Goal: Task Accomplishment & Management: Manage account settings

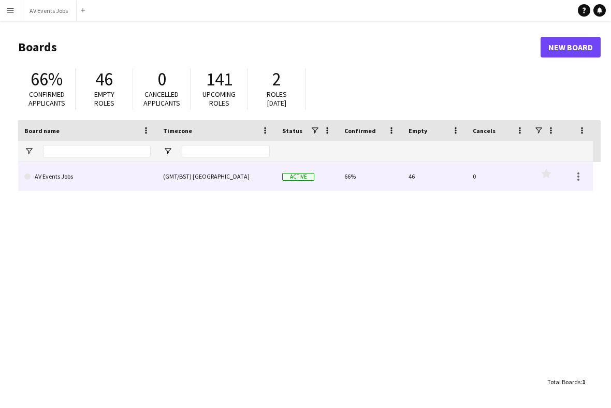
click at [99, 181] on link "AV Events Jobs" at bounding box center [87, 176] width 126 height 29
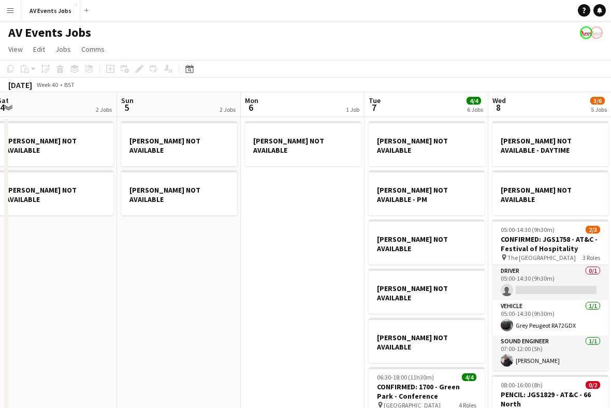
scroll to position [0, 297]
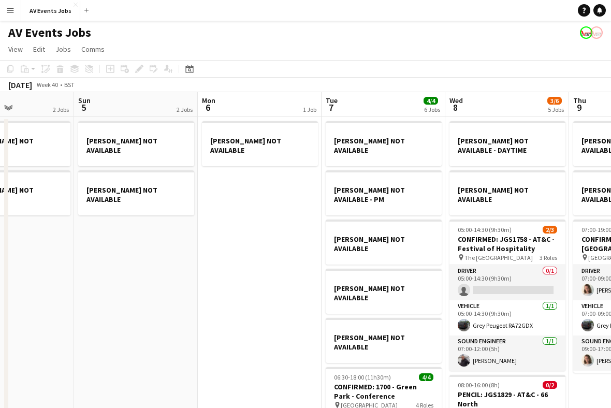
click at [540, 211] on app-date-cell "[PERSON_NAME] NOT AVAILABLE - DAYTIME [PERSON_NAME] NOT AVAILABLE 05:00-14:30 (…" at bounding box center [507, 354] width 124 height 475
click at [110, 66] on icon "Add job" at bounding box center [110, 69] width 8 height 8
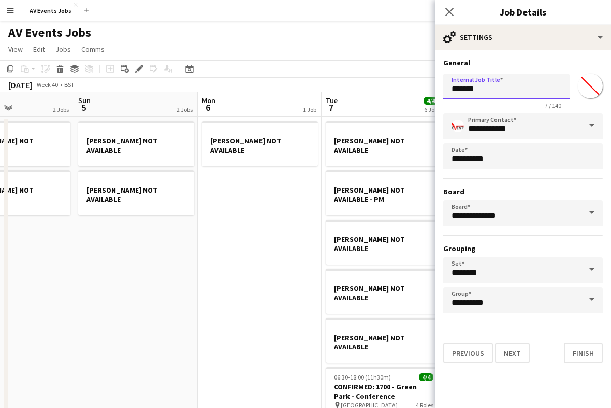
click at [526, 87] on input "*******" at bounding box center [506, 87] width 126 height 26
type input "**********"
click at [582, 363] on button "Finish" at bounding box center [583, 353] width 39 height 21
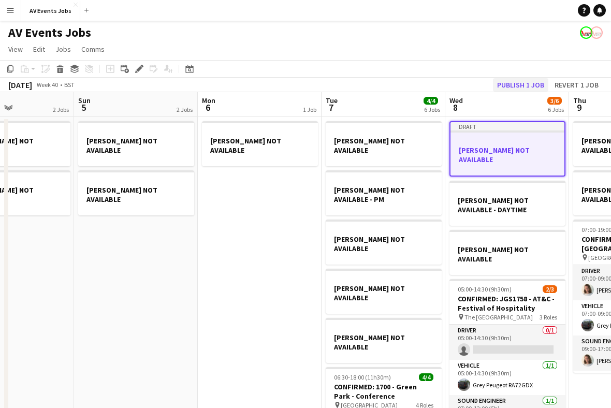
click at [522, 89] on button "Publish 1 job" at bounding box center [520, 84] width 55 height 13
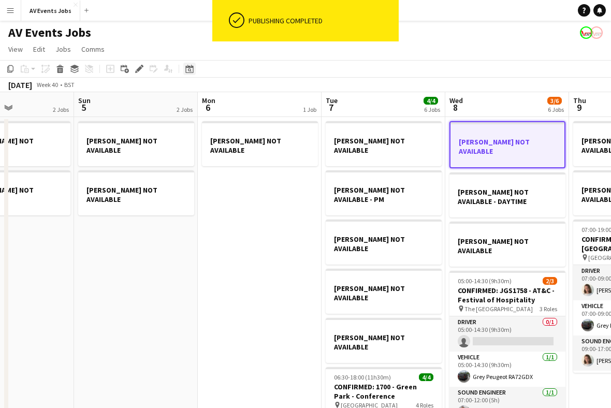
click at [194, 65] on div "Date picker" at bounding box center [189, 69] width 12 height 12
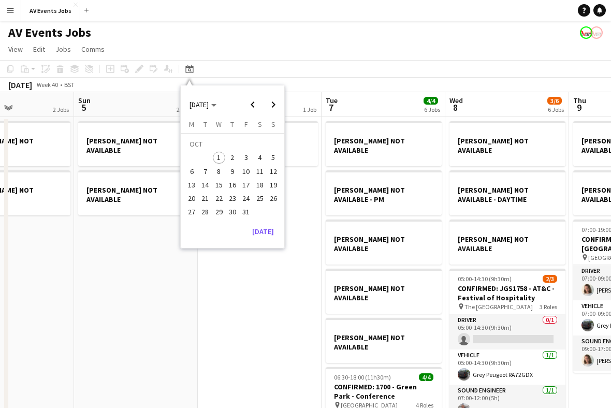
click at [194, 186] on span "13" at bounding box center [191, 185] width 12 height 12
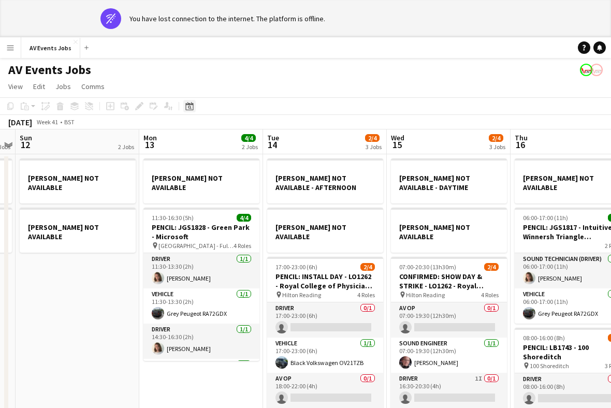
click at [195, 108] on div "Date picker" at bounding box center [189, 106] width 12 height 12
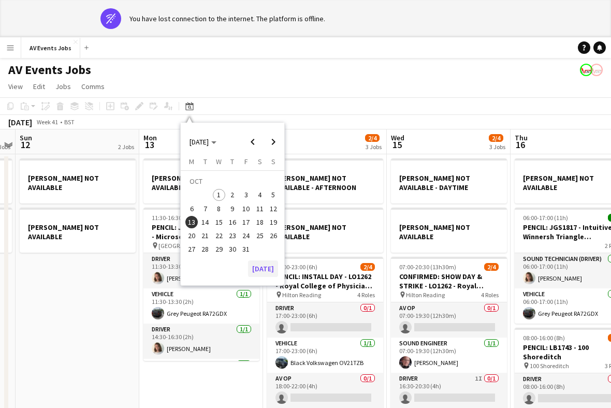
click at [267, 266] on button "[DATE]" at bounding box center [263, 268] width 30 height 17
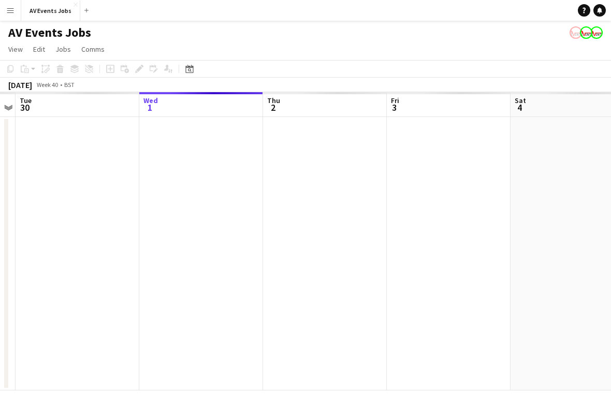
scroll to position [0, 0]
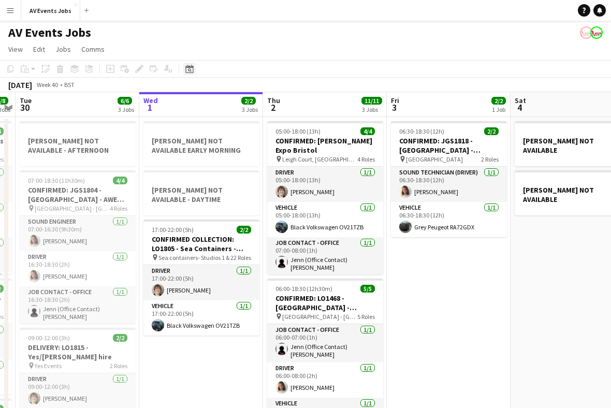
click at [189, 66] on icon at bounding box center [189, 69] width 8 height 8
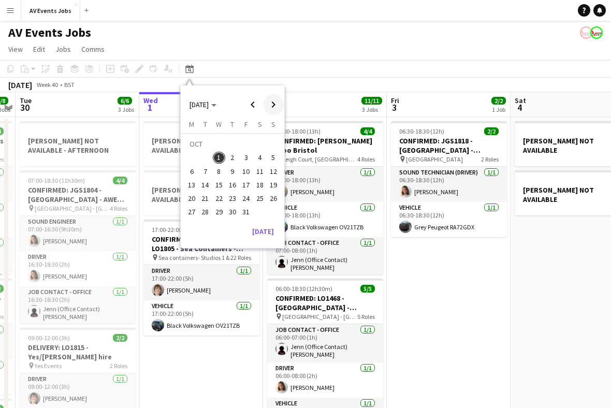
click at [276, 101] on span "Next month" at bounding box center [273, 104] width 21 height 21
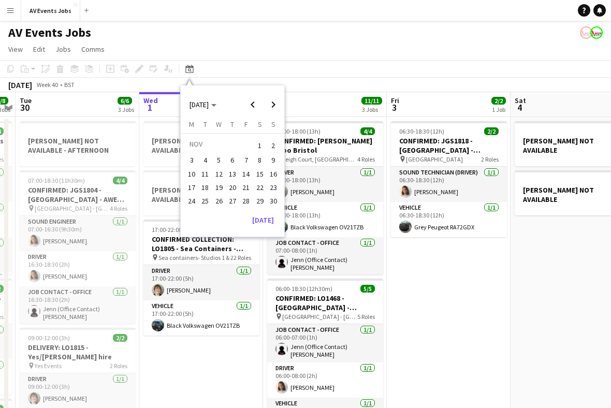
click at [246, 158] on span "7" at bounding box center [246, 160] width 12 height 12
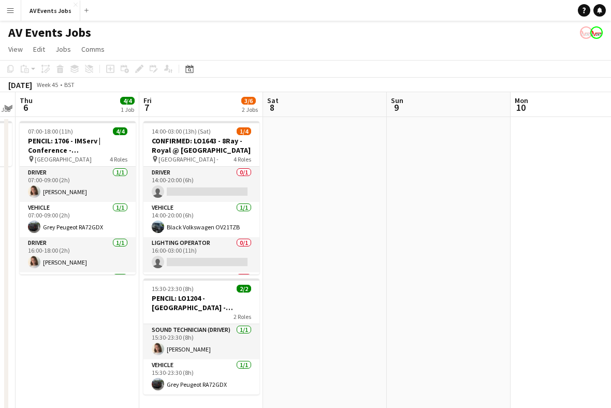
scroll to position [0, 356]
click at [114, 69] on icon at bounding box center [110, 69] width 8 height 8
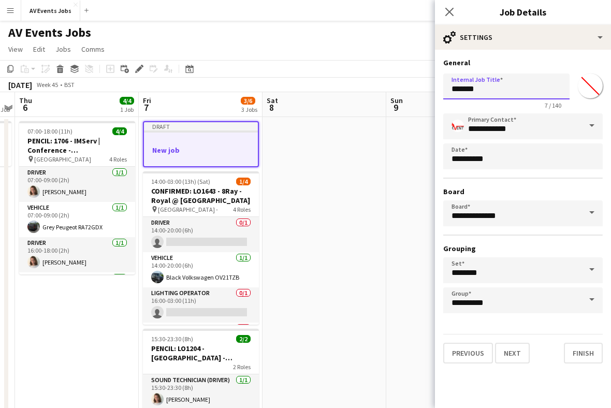
click at [484, 89] on input "*******" at bounding box center [506, 87] width 126 height 26
type input "**********"
click at [594, 362] on button "Finish" at bounding box center [583, 353] width 39 height 21
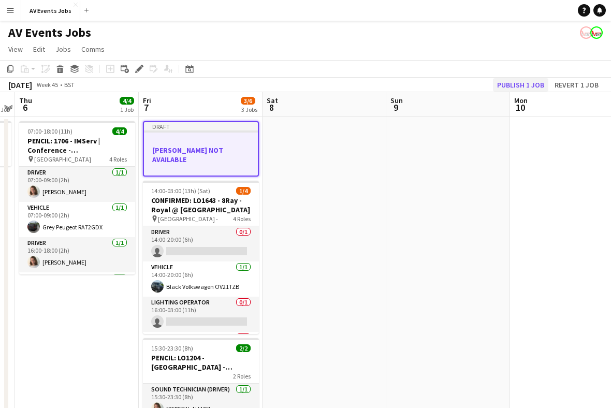
click at [529, 82] on button "Publish 1 job" at bounding box center [520, 84] width 55 height 13
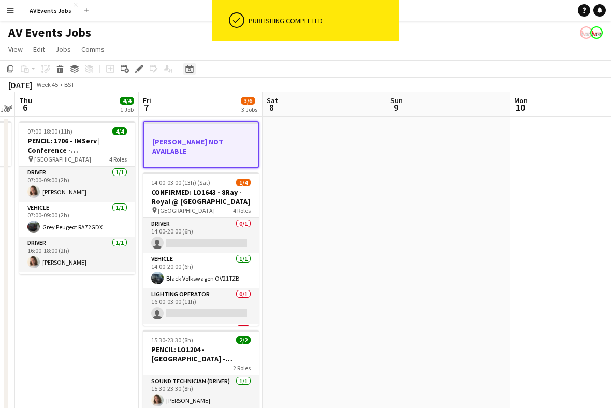
click at [191, 66] on icon "Date picker" at bounding box center [189, 69] width 8 height 8
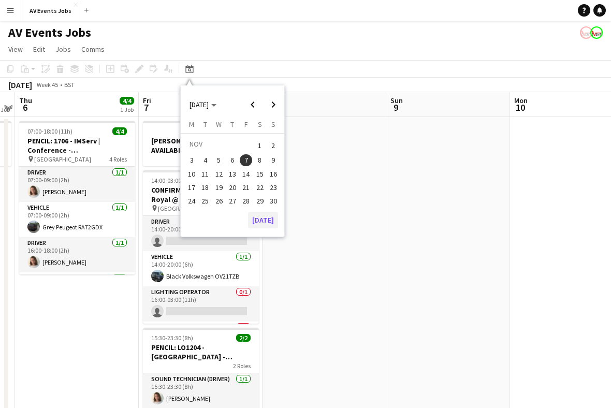
click at [269, 218] on button "[DATE]" at bounding box center [263, 220] width 30 height 17
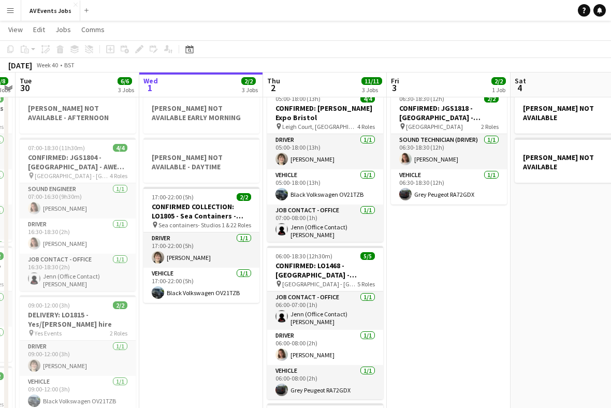
scroll to position [32, 0]
click at [223, 339] on app-date-cell "[PERSON_NAME] NOT AVAILABLE EARLY MORNING [PERSON_NAME] NOT AVAILABLE - DAYTIME…" at bounding box center [201, 413] width 124 height 659
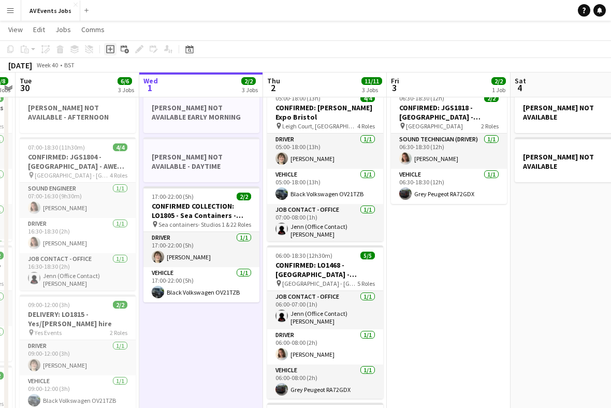
click at [115, 48] on div "Add job" at bounding box center [110, 49] width 12 height 12
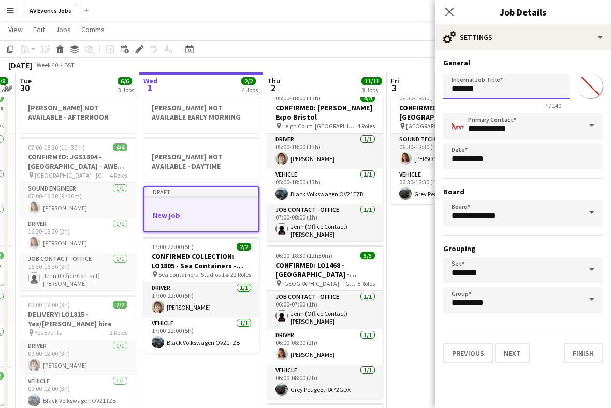
click at [479, 87] on input "*******" at bounding box center [506, 87] width 126 height 26
type input "*"
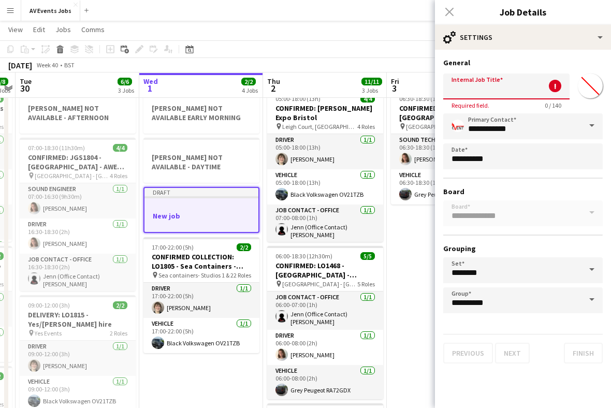
type input "*"
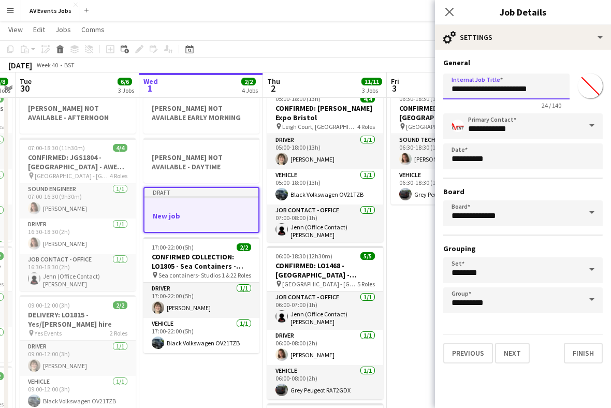
type input "**********"
click at [516, 358] on button "Next" at bounding box center [512, 353] width 35 height 21
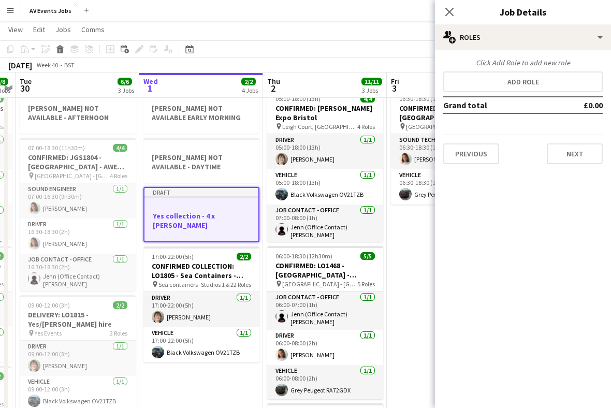
scroll to position [32, 0]
click at [460, 85] on button "Add role" at bounding box center [522, 81] width 159 height 21
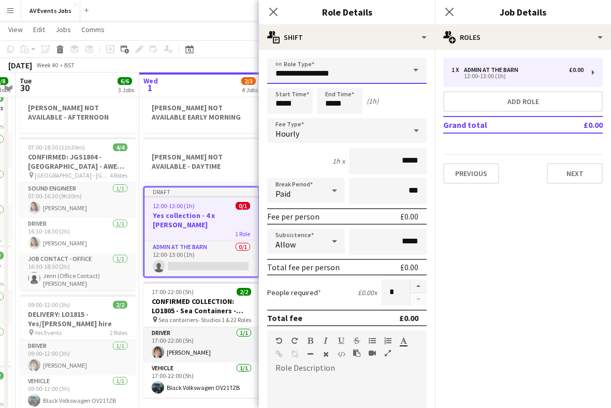
click at [382, 75] on input "**********" at bounding box center [346, 71] width 159 height 26
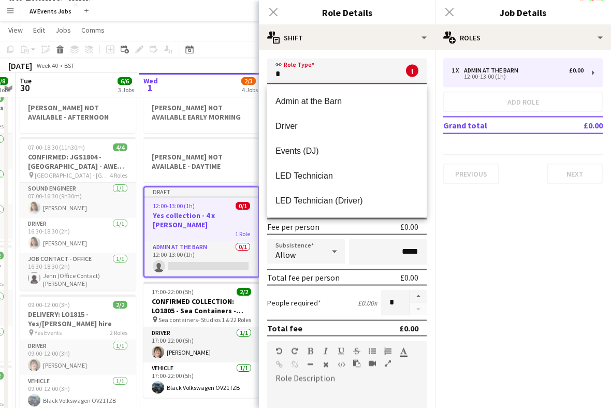
scroll to position [32, 0]
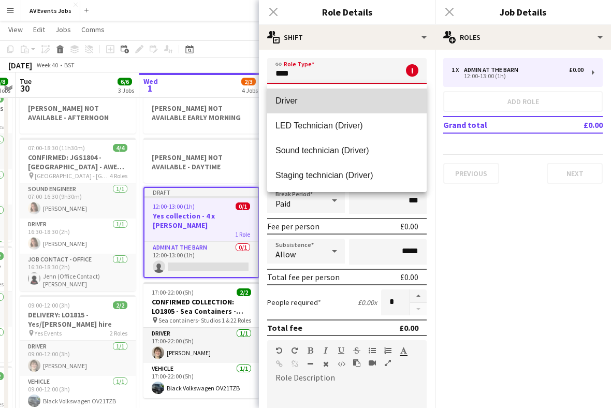
click at [340, 101] on span "Driver" at bounding box center [346, 101] width 143 height 10
type input "******"
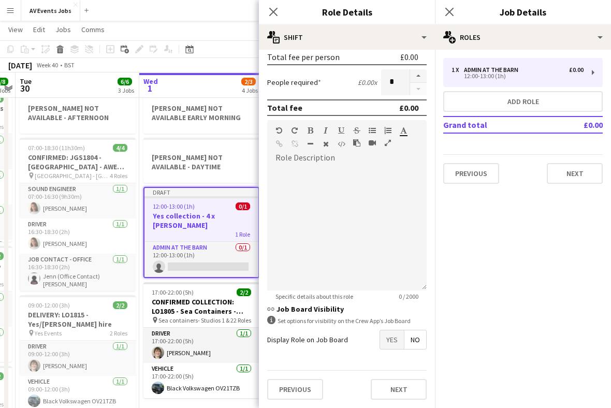
scroll to position [214, 0]
click at [347, 351] on form "link Role Type ****** Start Time ***** End Time ***** (1h) Fee Type Hourly 1h x…" at bounding box center [347, 128] width 176 height 560
click at [350, 343] on div "Display Role on Job Board Yes No" at bounding box center [346, 340] width 159 height 20
click at [312, 386] on button "Previous" at bounding box center [295, 389] width 56 height 21
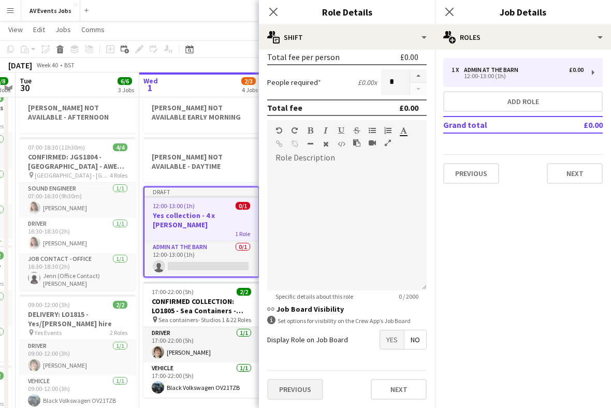
scroll to position [0, 0]
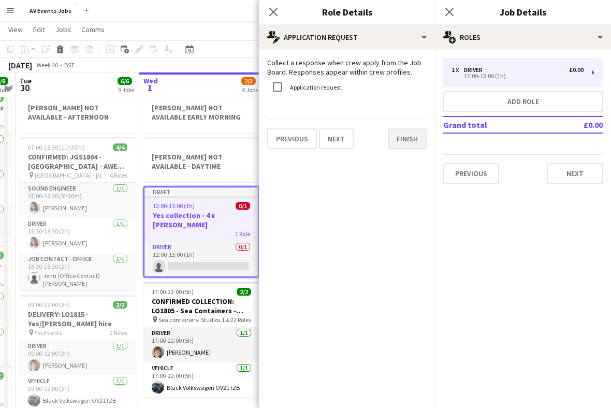
click at [409, 141] on button "Finish" at bounding box center [407, 138] width 39 height 21
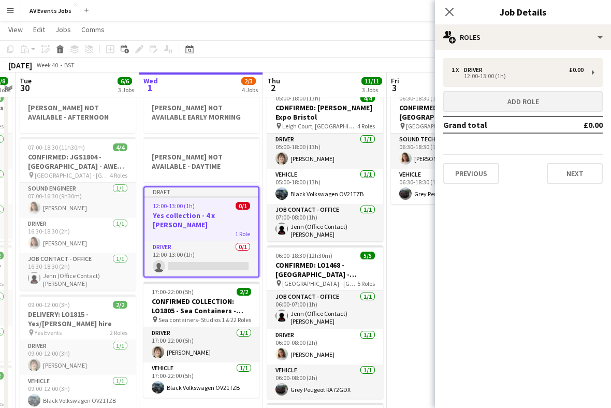
click at [526, 102] on button "Add role" at bounding box center [522, 101] width 159 height 21
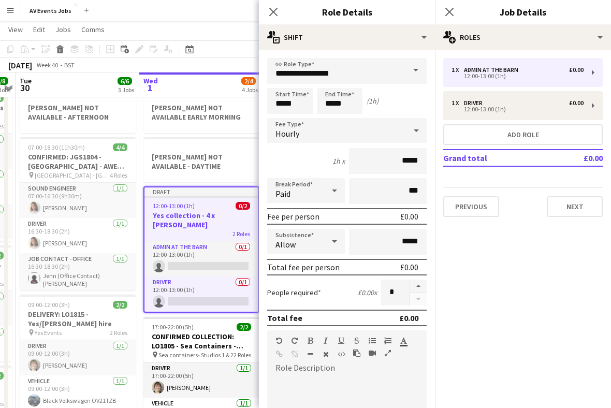
click at [406, 74] on span at bounding box center [416, 70] width 22 height 25
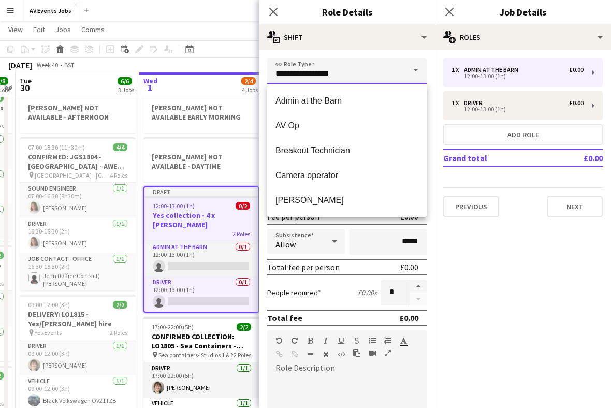
click at [375, 72] on input "**********" at bounding box center [346, 71] width 159 height 26
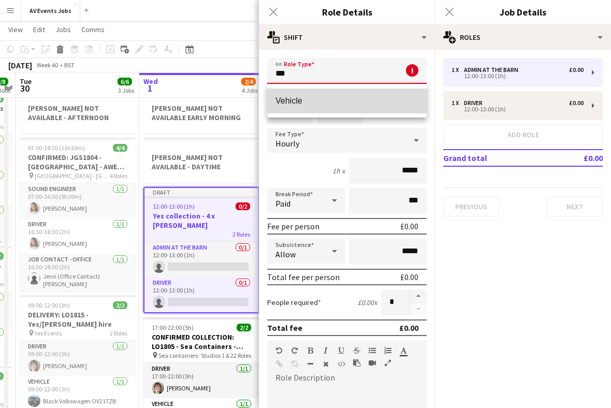
click at [353, 97] on span "Vehicle" at bounding box center [346, 101] width 143 height 10
type input "*******"
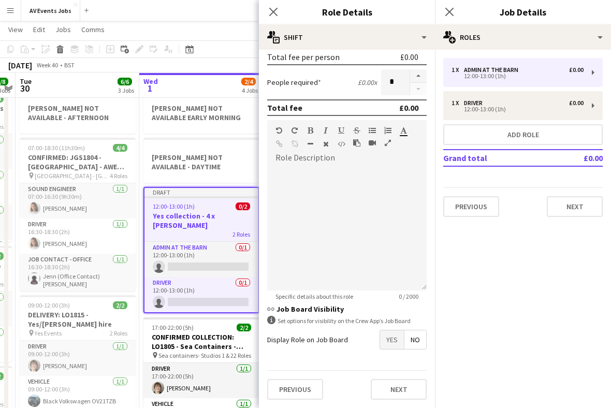
scroll to position [214, 0]
click at [342, 343] on label "Display Role on Job Board" at bounding box center [307, 339] width 81 height 9
click at [351, 347] on div "Display Role on Job Board Yes No" at bounding box center [346, 340] width 159 height 20
click at [304, 386] on button "Previous" at bounding box center [295, 389] width 56 height 21
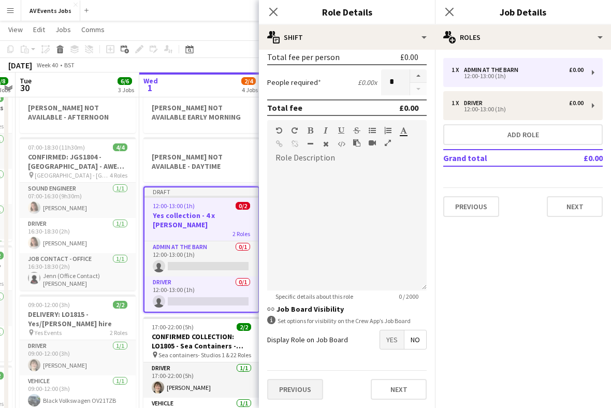
scroll to position [0, 0]
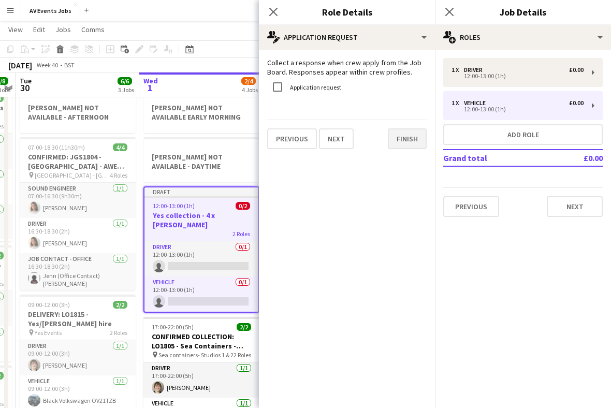
click at [412, 133] on button "Finish" at bounding box center [407, 138] width 39 height 21
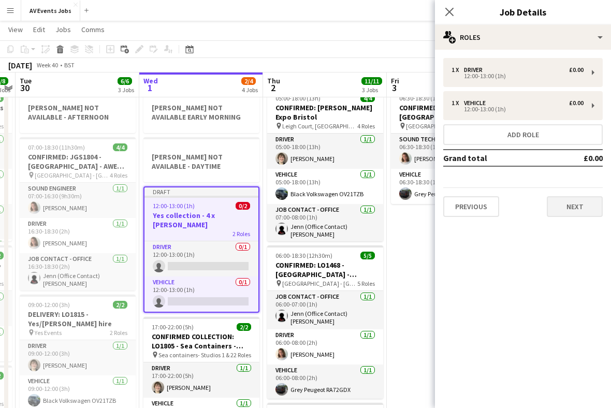
click at [575, 210] on button "Next" at bounding box center [575, 206] width 56 height 21
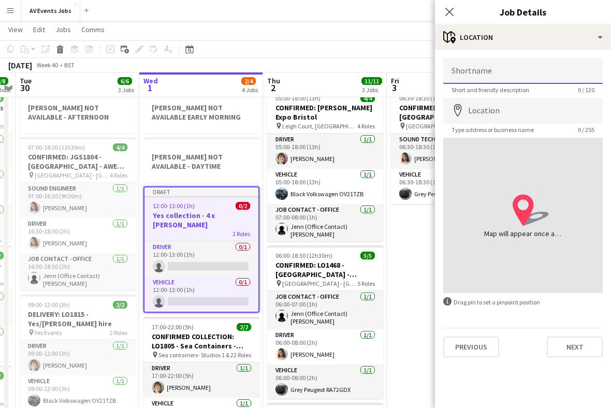
click at [460, 75] on input "Shortname" at bounding box center [522, 71] width 159 height 26
type input "**********"
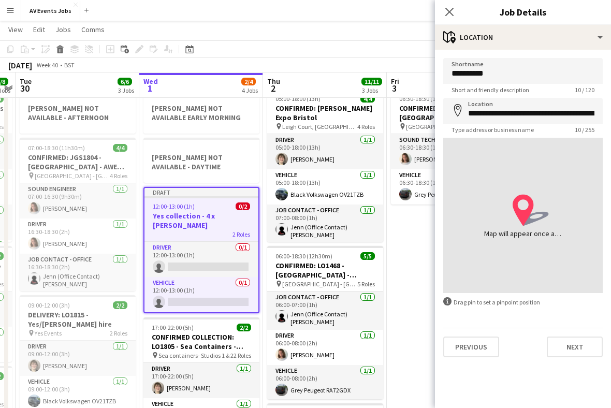
scroll to position [32, 0]
type input "**********"
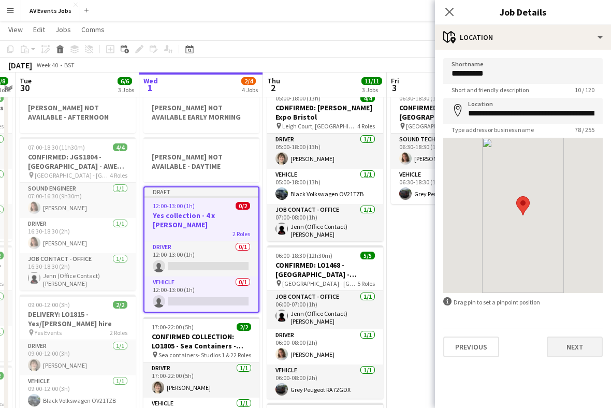
click at [580, 347] on button "Next" at bounding box center [575, 347] width 56 height 21
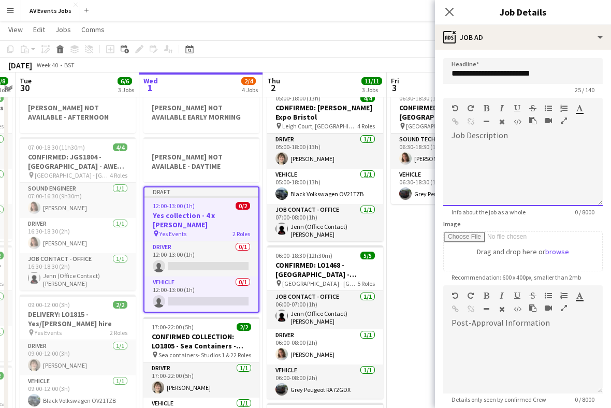
click at [543, 165] on div at bounding box center [522, 175] width 159 height 62
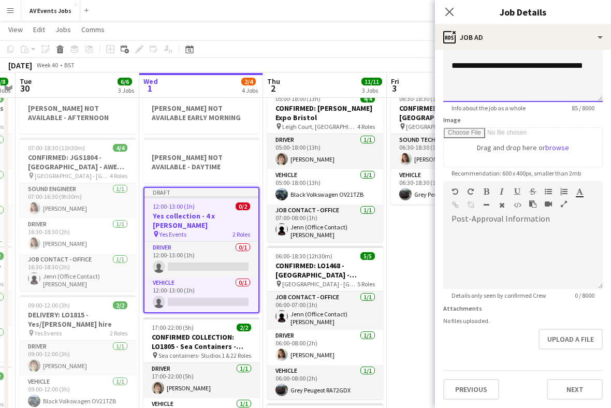
scroll to position [105, 0]
click at [509, 241] on div at bounding box center [522, 258] width 159 height 62
click at [509, 351] on form "**********" at bounding box center [523, 177] width 176 height 446
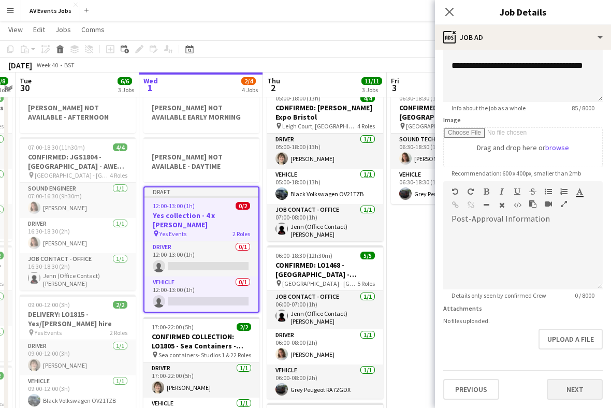
click at [580, 385] on button "Next" at bounding box center [575, 389] width 56 height 21
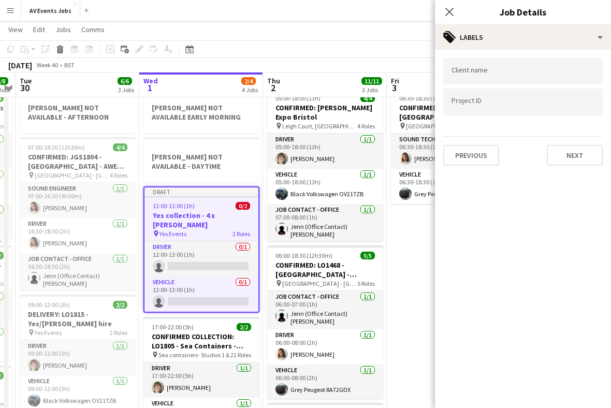
click at [458, 76] on input "Type to search client labels..." at bounding box center [522, 71] width 143 height 9
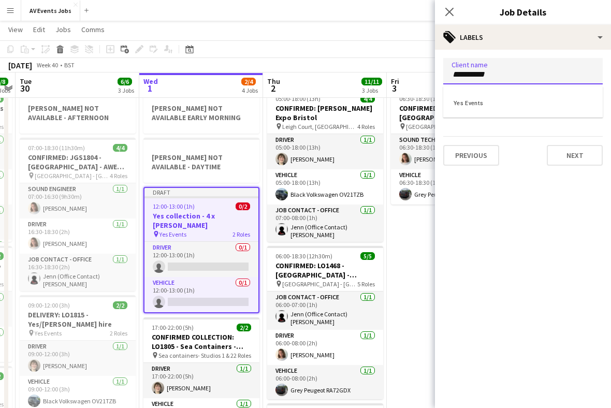
type input "**********"
click at [507, 105] on div "Yes Events" at bounding box center [522, 102] width 159 height 25
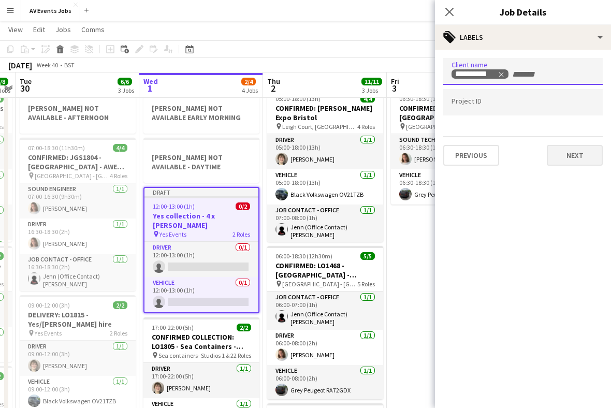
click at [579, 156] on button "Next" at bounding box center [575, 155] width 56 height 21
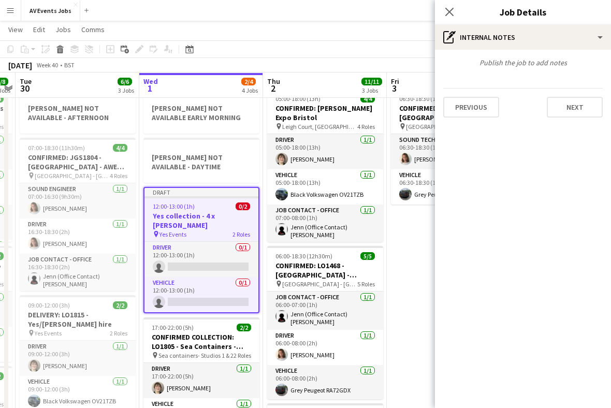
scroll to position [32, 0]
click at [579, 109] on button "Next" at bounding box center [575, 107] width 56 height 21
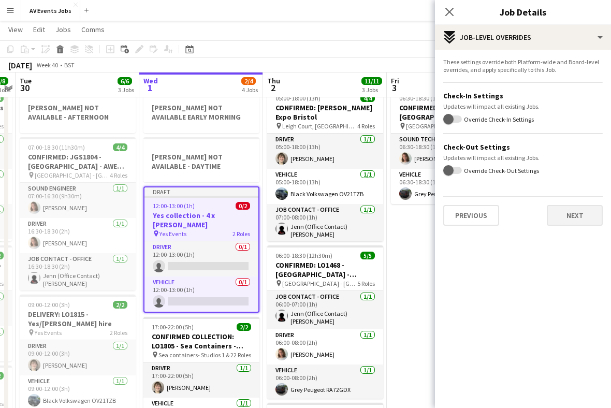
click at [574, 216] on button "Next" at bounding box center [575, 215] width 56 height 21
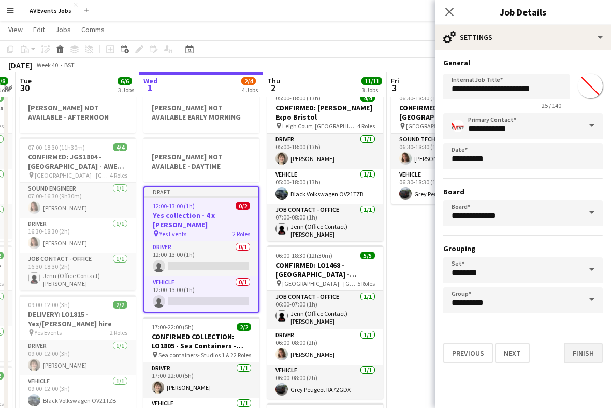
click at [586, 349] on button "Finish" at bounding box center [583, 353] width 39 height 21
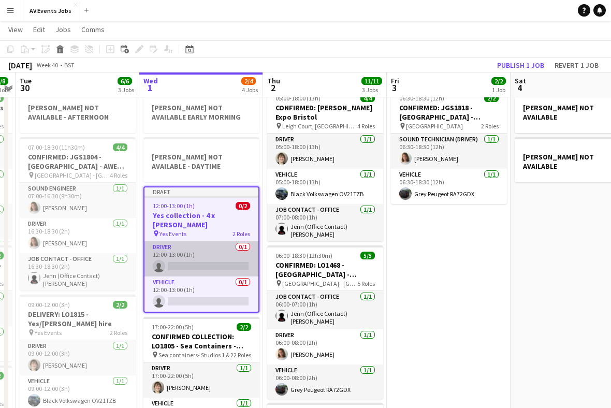
click at [226, 249] on app-card-role "Driver 0/1 12:00-13:00 (1h) single-neutral-actions" at bounding box center [201, 258] width 114 height 35
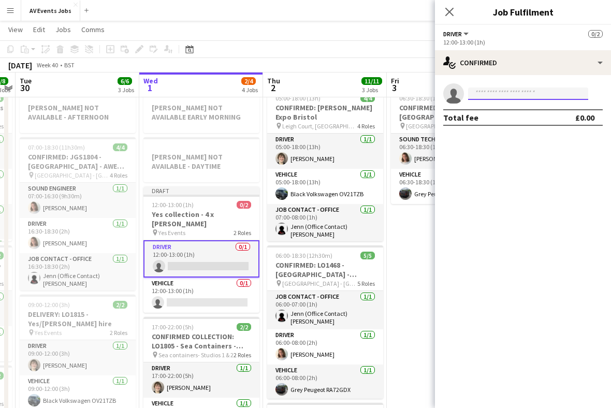
click at [503, 96] on input at bounding box center [528, 94] width 120 height 12
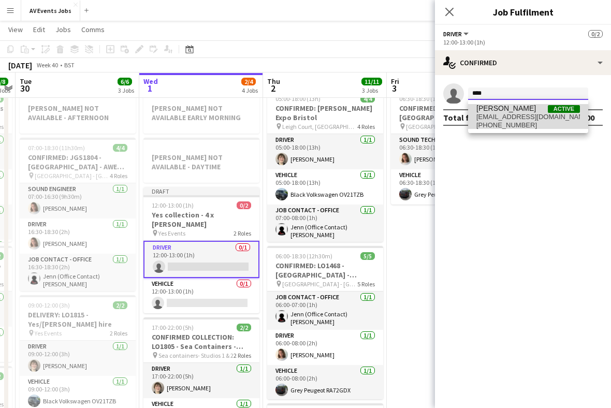
type input "****"
click at [542, 119] on span "[EMAIL_ADDRESS][DOMAIN_NAME]" at bounding box center [528, 117] width 104 height 8
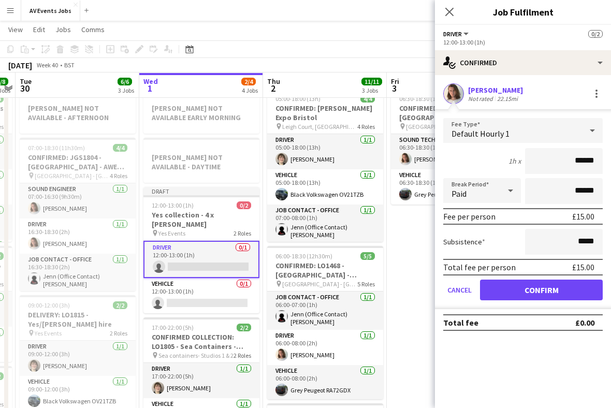
click at [551, 294] on button "Confirm" at bounding box center [541, 290] width 123 height 21
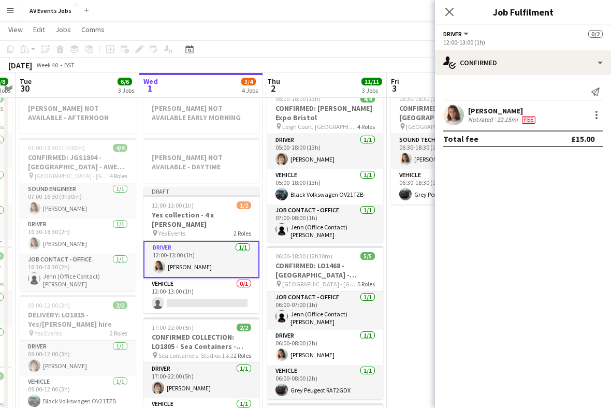
scroll to position [32, 0]
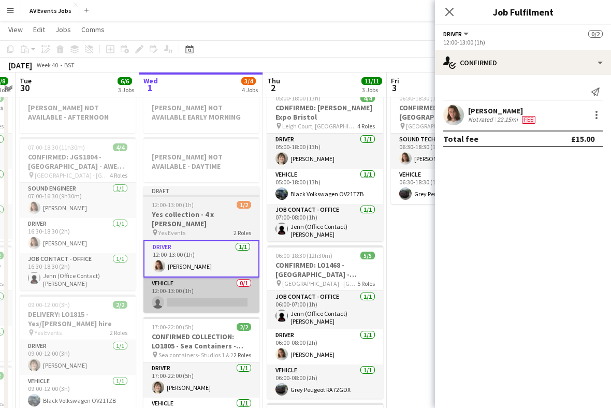
click at [224, 282] on app-card-role "Vehicle 0/1 12:00-13:00 (1h) single-neutral-actions" at bounding box center [201, 295] width 116 height 35
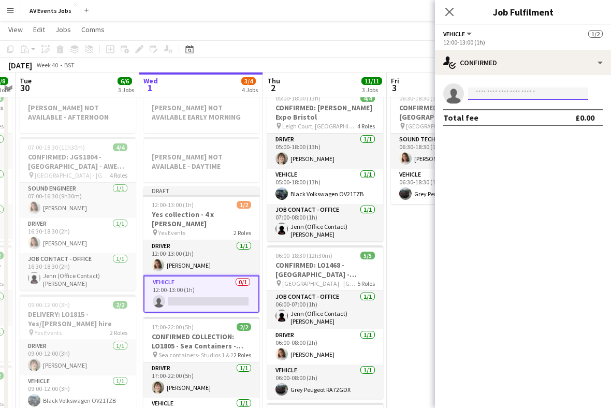
click at [534, 98] on input at bounding box center [528, 94] width 120 height 12
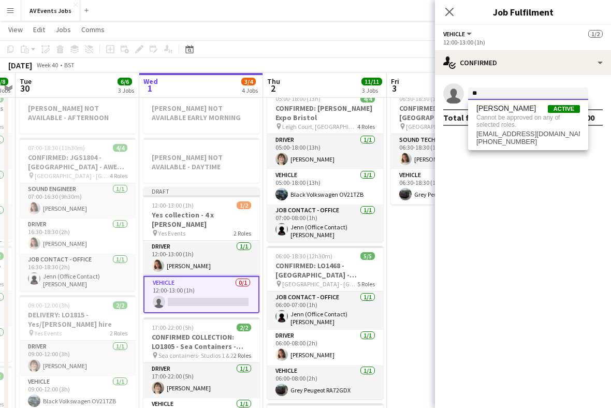
type input "*"
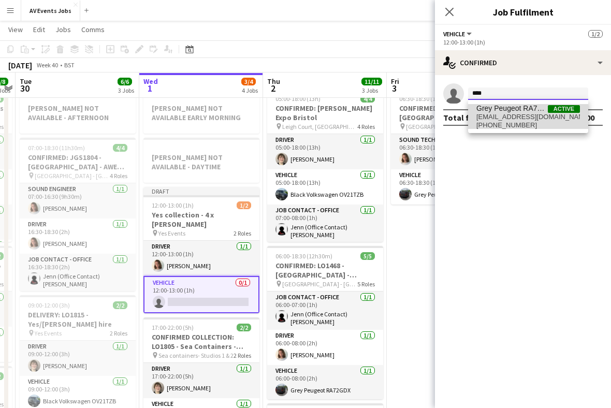
type input "****"
click at [536, 121] on span "[PHONE_NUMBER]" at bounding box center [528, 125] width 104 height 8
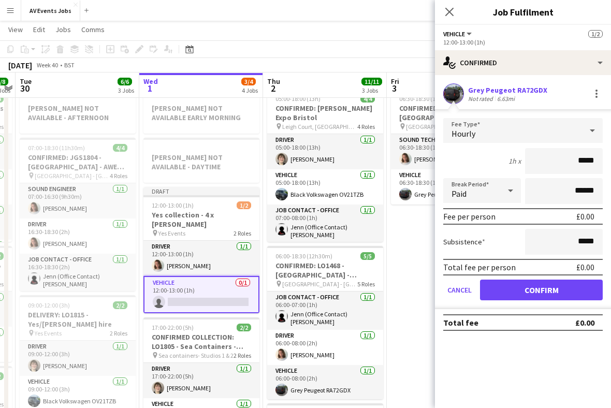
click at [560, 294] on button "Confirm" at bounding box center [541, 290] width 123 height 21
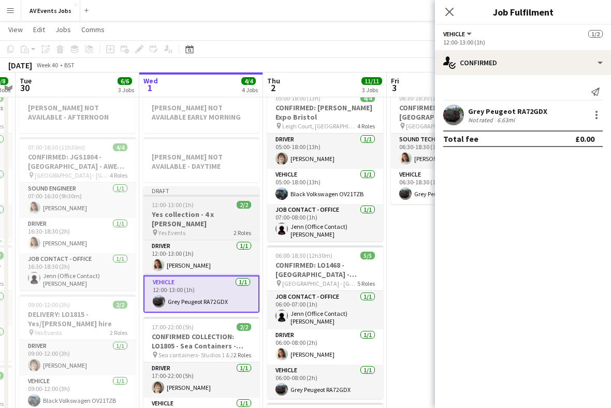
click at [214, 211] on h3 "Yes collection - 4 x [PERSON_NAME]" at bounding box center [201, 219] width 116 height 19
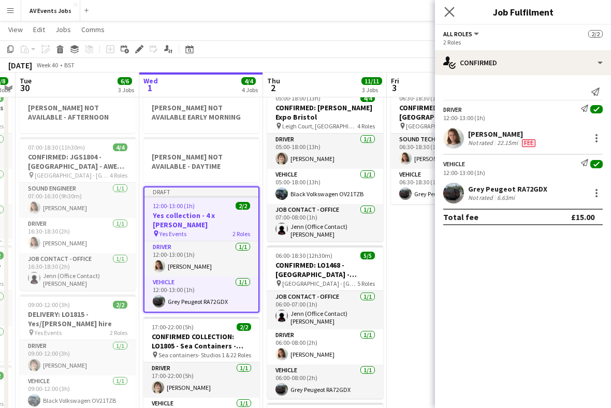
click at [450, 7] on icon "Close pop-in" at bounding box center [449, 12] width 10 height 10
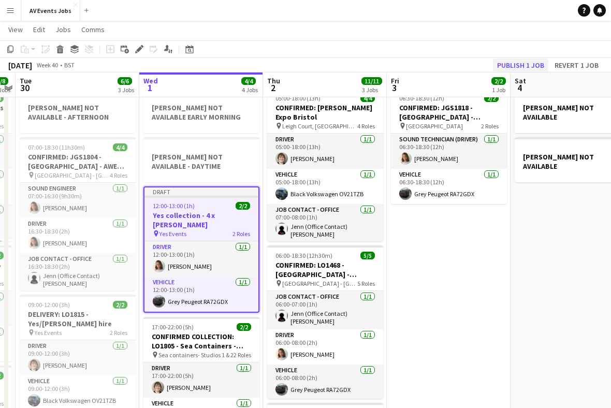
click at [529, 68] on button "Publish 1 job" at bounding box center [520, 65] width 55 height 13
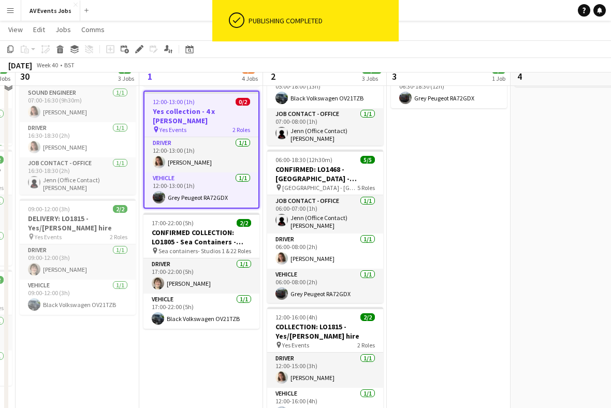
scroll to position [136, 0]
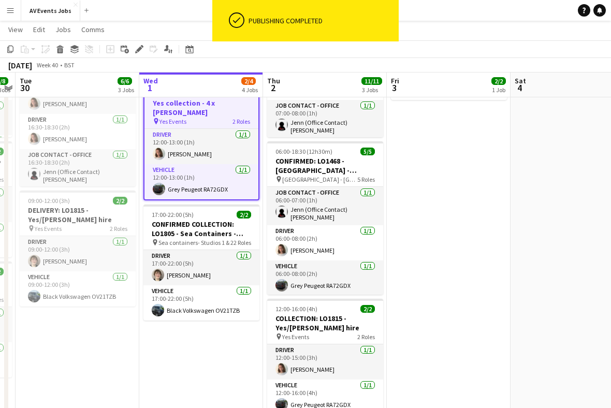
click at [238, 348] on app-date-cell "[PERSON_NAME] NOT AVAILABLE EARLY MORNING [PERSON_NAME] NOT AVAILABLE - DAYTIME…" at bounding box center [201, 309] width 124 height 659
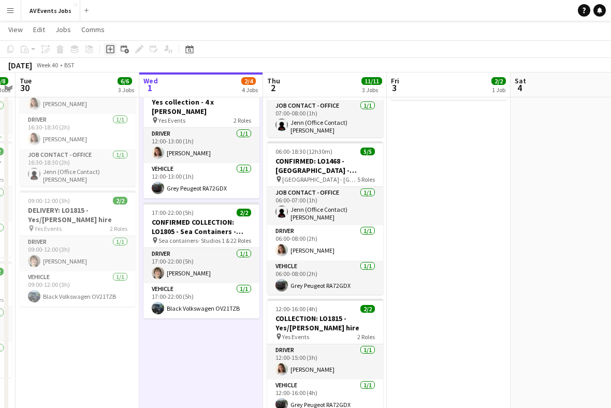
click at [108, 48] on icon "Add job" at bounding box center [110, 49] width 8 height 8
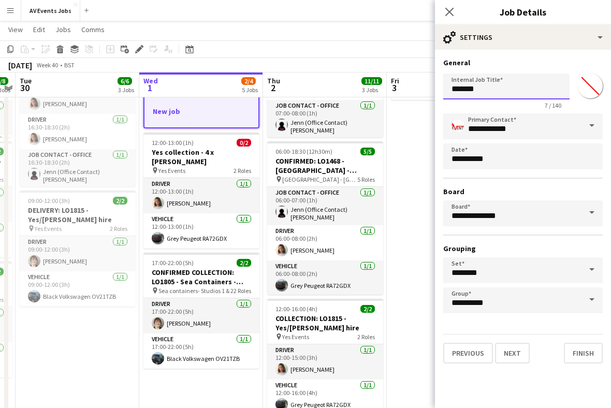
click at [502, 91] on input "*******" at bounding box center [506, 87] width 126 height 26
type input "*"
click at [459, 86] on input "**********" at bounding box center [506, 87] width 126 height 26
type input "**********"
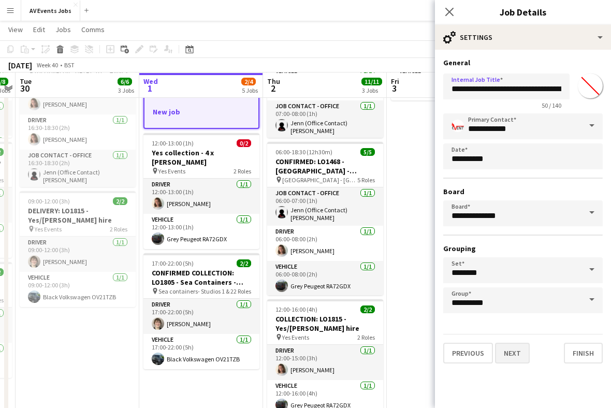
click at [521, 356] on button "Next" at bounding box center [512, 353] width 35 height 21
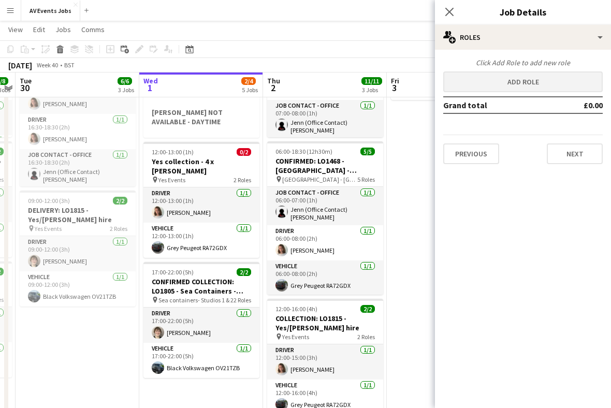
click at [454, 84] on button "Add role" at bounding box center [522, 81] width 159 height 21
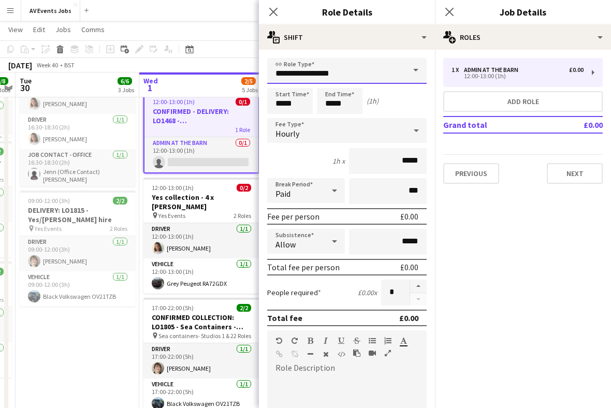
click at [378, 79] on input "**********" at bounding box center [346, 71] width 159 height 26
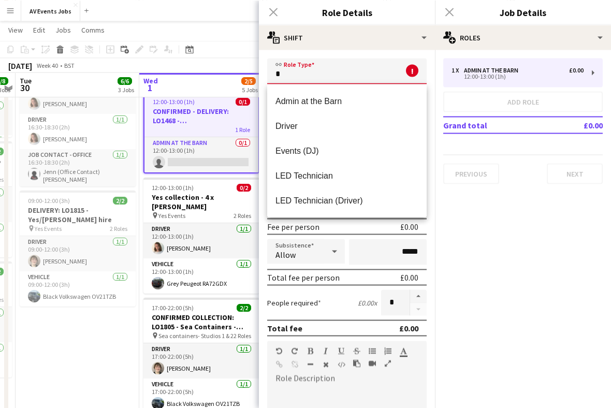
scroll to position [136, 0]
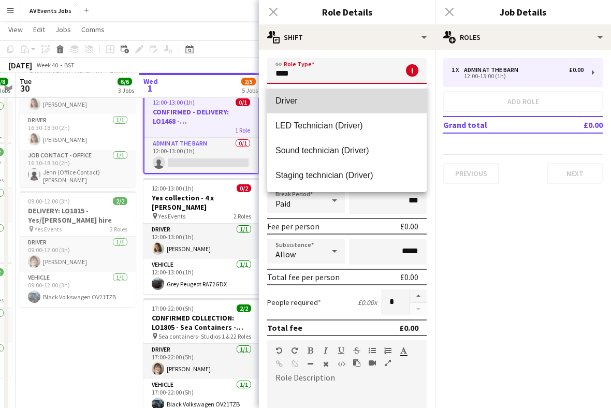
click at [352, 103] on span "Driver" at bounding box center [346, 101] width 143 height 10
type input "******"
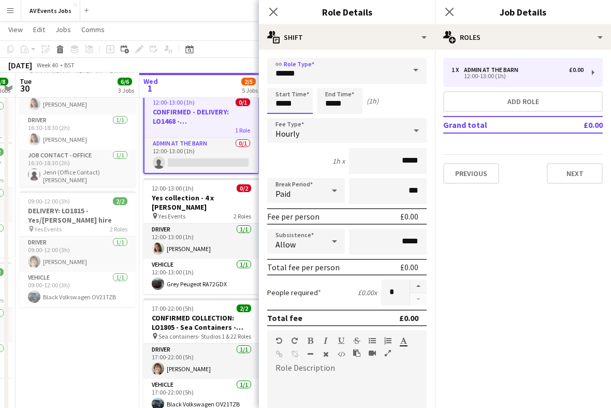
click at [296, 105] on input "*****" at bounding box center [290, 101] width 46 height 26
click at [285, 84] on div at bounding box center [279, 83] width 21 height 10
click at [284, 85] on div at bounding box center [279, 83] width 21 height 10
click at [285, 84] on div at bounding box center [279, 83] width 21 height 10
click at [286, 86] on div at bounding box center [279, 83] width 21 height 10
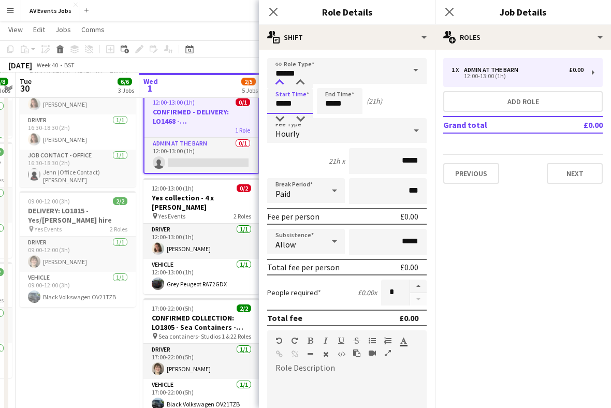
click at [285, 83] on div at bounding box center [279, 83] width 21 height 10
type input "*****"
click at [331, 107] on input "*****" at bounding box center [340, 101] width 46 height 26
click at [334, 81] on div at bounding box center [329, 83] width 21 height 10
click at [336, 83] on div at bounding box center [329, 83] width 21 height 10
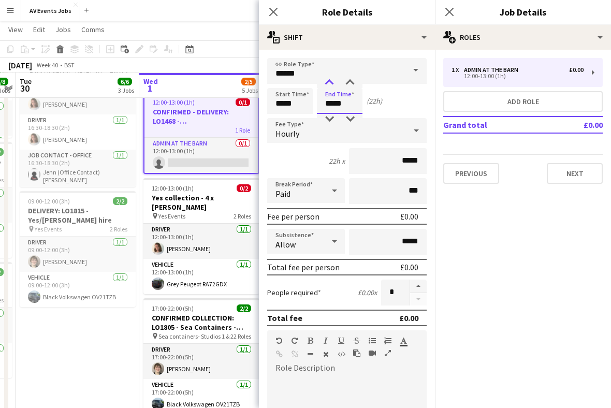
click at [336, 81] on div at bounding box center [329, 83] width 21 height 10
click at [333, 81] on div at bounding box center [329, 83] width 21 height 10
click at [337, 79] on div at bounding box center [329, 83] width 21 height 10
click at [332, 81] on div at bounding box center [329, 83] width 21 height 10
type input "*****"
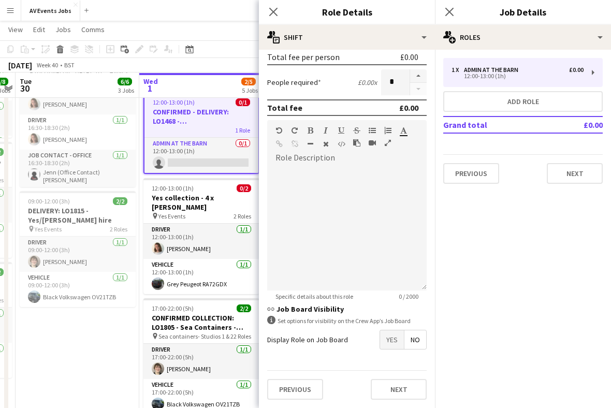
scroll to position [214, 0]
click at [358, 345] on div "Display Role on Job Board Yes No" at bounding box center [346, 340] width 159 height 20
click at [401, 387] on button "Next" at bounding box center [399, 389] width 56 height 21
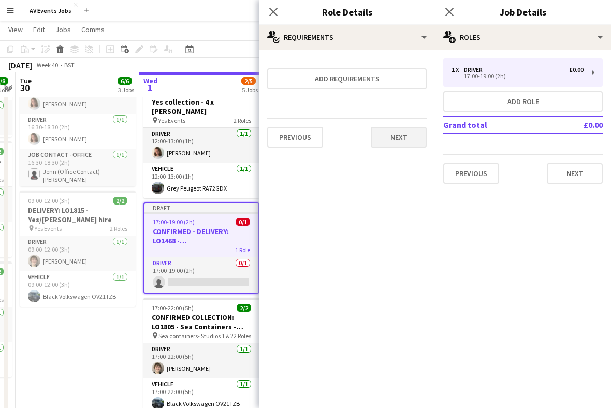
click at [416, 133] on button "Next" at bounding box center [399, 137] width 56 height 21
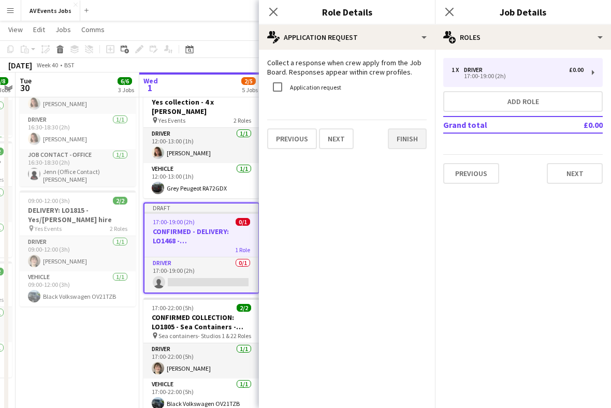
click at [413, 145] on button "Finish" at bounding box center [407, 138] width 39 height 21
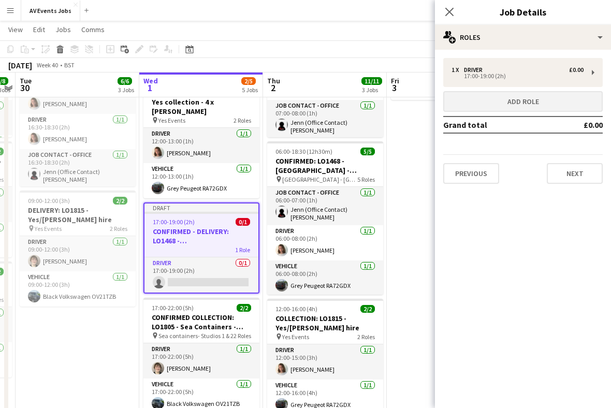
click at [528, 101] on button "Add role" at bounding box center [522, 101] width 159 height 21
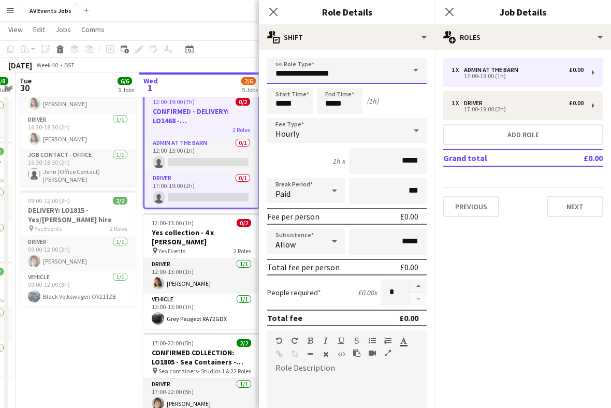
click at [388, 75] on input "**********" at bounding box center [346, 71] width 159 height 26
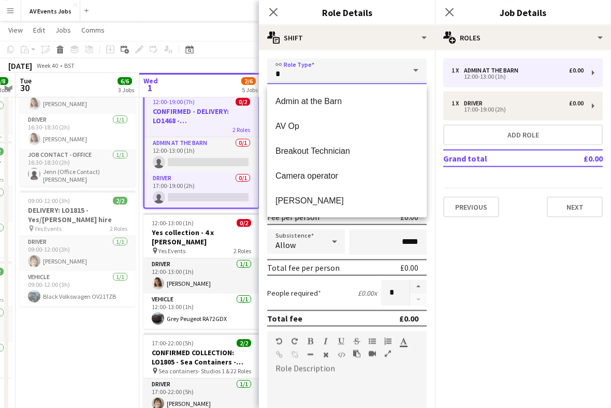
scroll to position [136, 0]
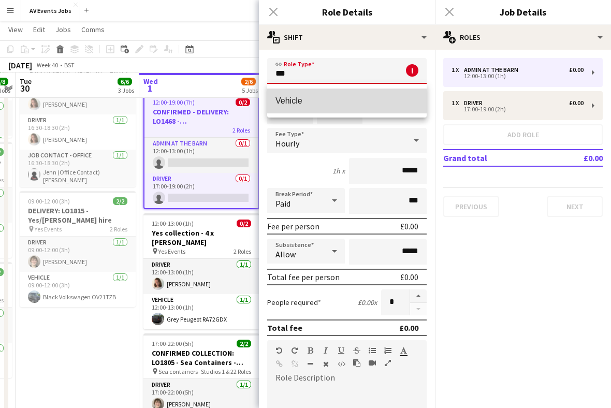
click at [339, 103] on span "Vehicle" at bounding box center [346, 101] width 143 height 10
type input "*******"
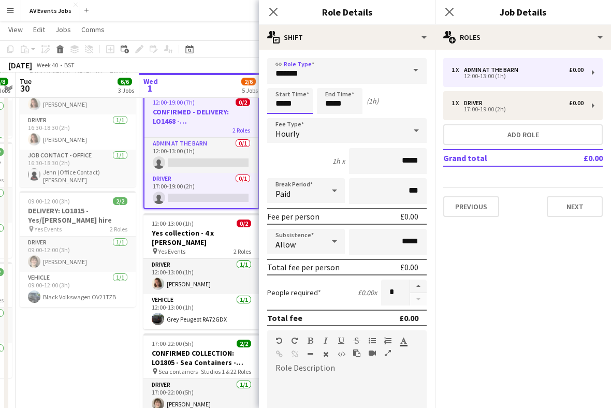
click at [280, 111] on input "*****" at bounding box center [290, 101] width 46 height 26
click at [275, 82] on div at bounding box center [279, 83] width 21 height 10
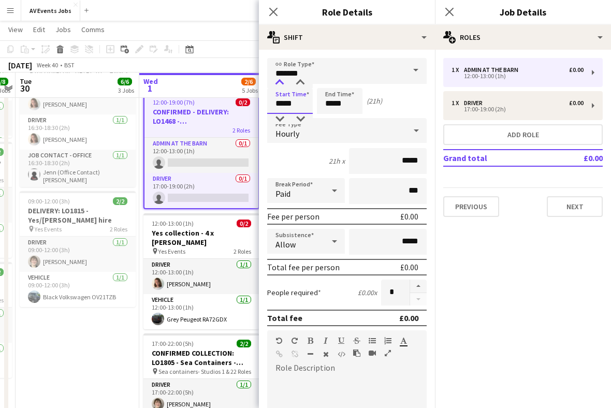
type input "*****"
click at [275, 82] on div at bounding box center [279, 83] width 21 height 10
drag, startPoint x: 330, startPoint y: 103, endPoint x: 330, endPoint y: 97, distance: 5.7
click at [330, 103] on input "*****" at bounding box center [340, 101] width 46 height 26
click at [330, 80] on div at bounding box center [329, 83] width 21 height 10
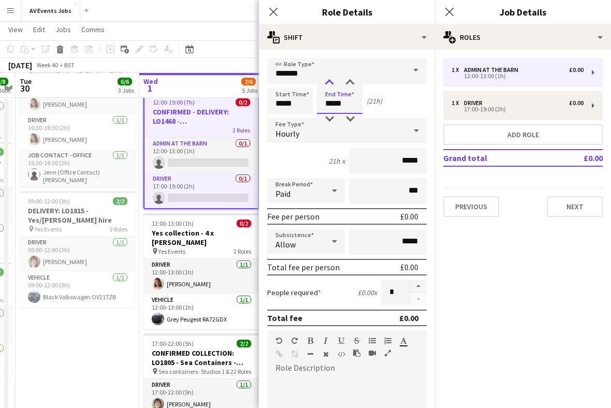
click at [330, 80] on div at bounding box center [329, 83] width 21 height 10
type input "*****"
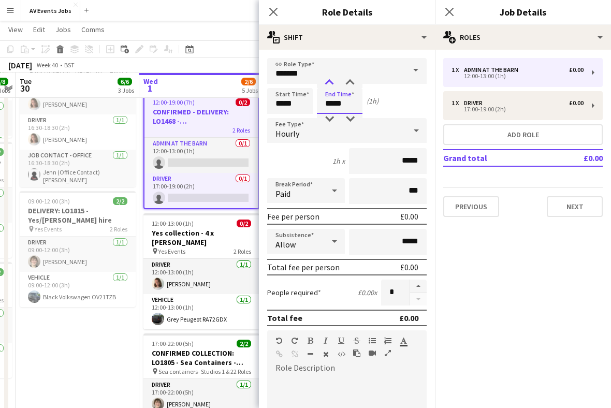
click at [330, 80] on div at bounding box center [329, 83] width 21 height 10
click at [334, 169] on div "2h x *****" at bounding box center [346, 161] width 159 height 26
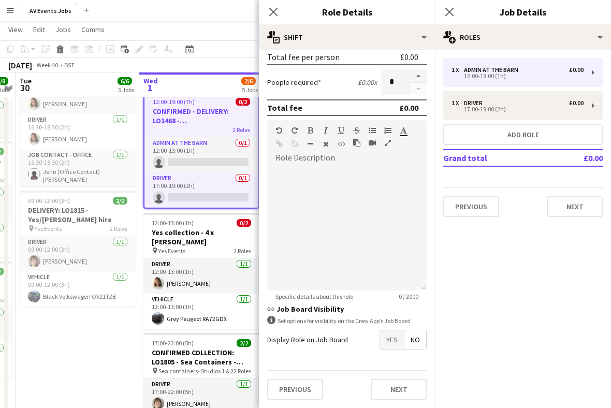
scroll to position [214, 0]
click at [410, 387] on button "Next" at bounding box center [399, 389] width 56 height 21
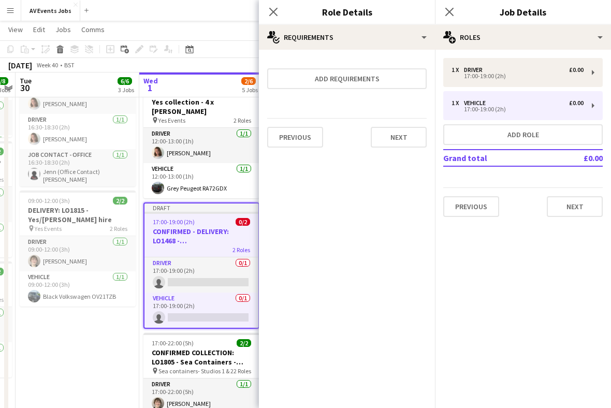
scroll to position [0, 0]
click at [393, 136] on button "Next" at bounding box center [399, 137] width 56 height 21
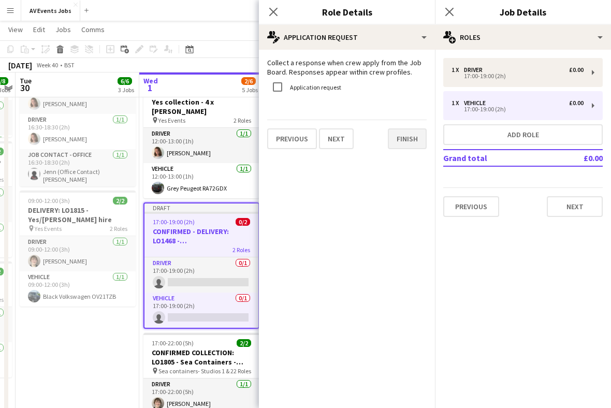
click at [407, 136] on button "Finish" at bounding box center [407, 138] width 39 height 21
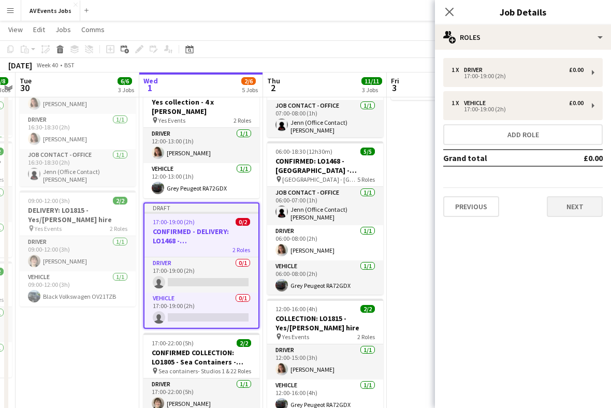
click at [589, 210] on button "Next" at bounding box center [575, 206] width 56 height 21
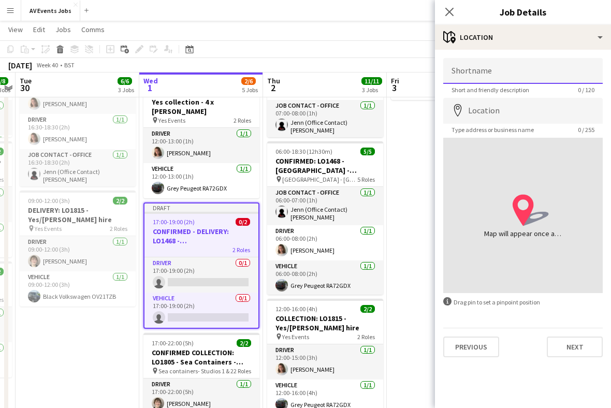
click at [455, 72] on input "Shortname" at bounding box center [522, 71] width 159 height 26
type input "**********"
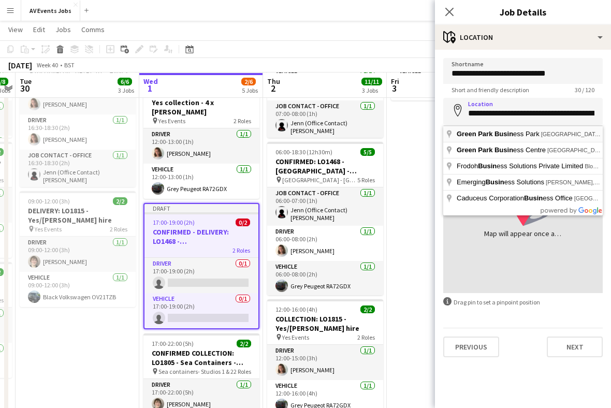
type input "**********"
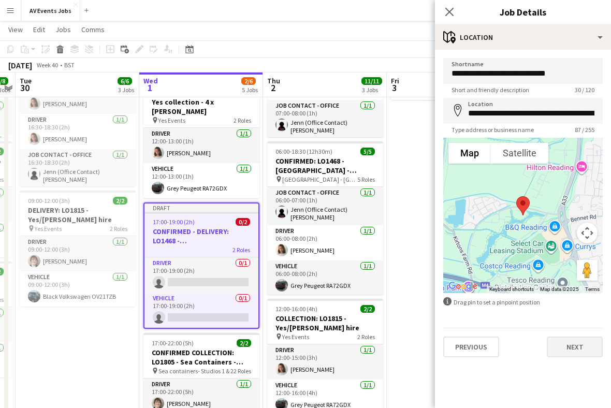
click at [586, 351] on button "Next" at bounding box center [575, 347] width 56 height 21
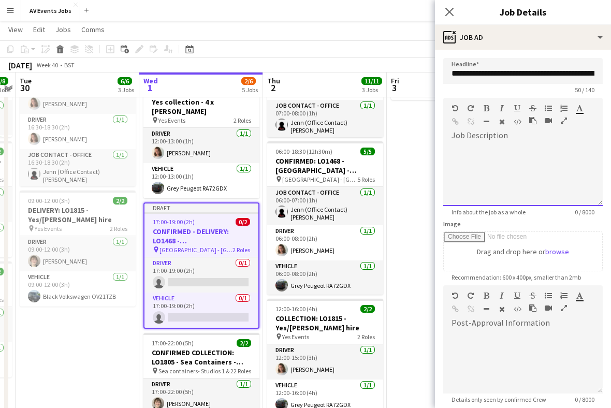
click at [531, 150] on div at bounding box center [522, 175] width 159 height 62
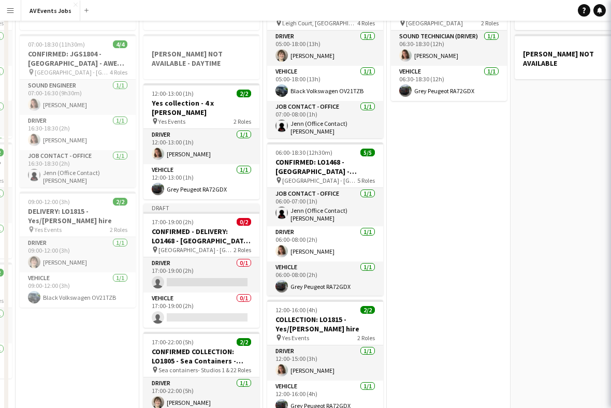
scroll to position [0, 0]
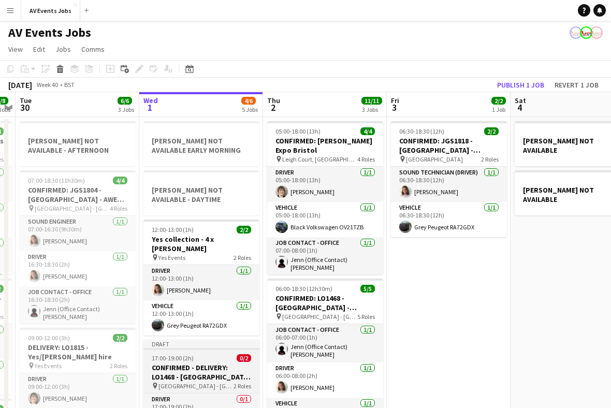
click at [234, 363] on h3 "CONFIRMED - DELIVERY: LO1468 - [GEOGRAPHIC_DATA] - Anesco" at bounding box center [201, 372] width 116 height 19
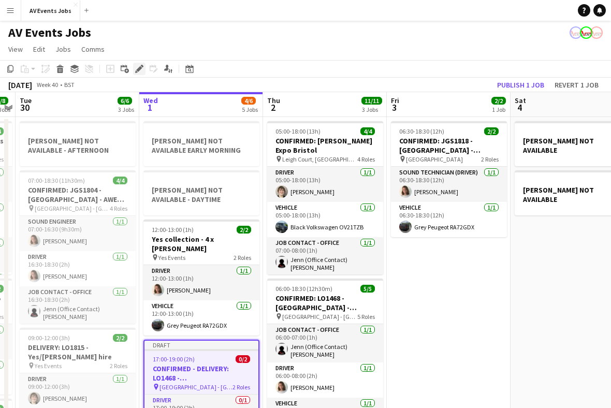
click at [138, 64] on div "Edit" at bounding box center [139, 69] width 12 height 12
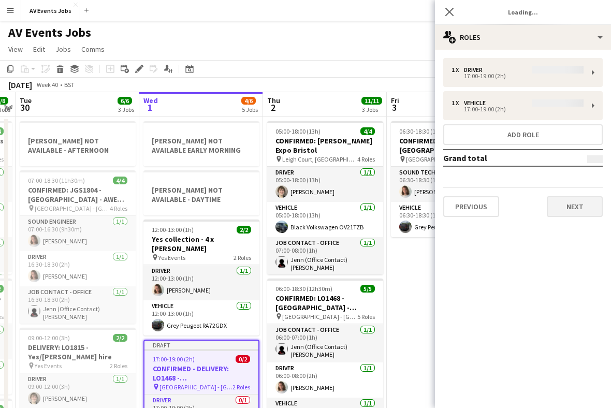
click at [574, 205] on button "Next" at bounding box center [575, 206] width 56 height 21
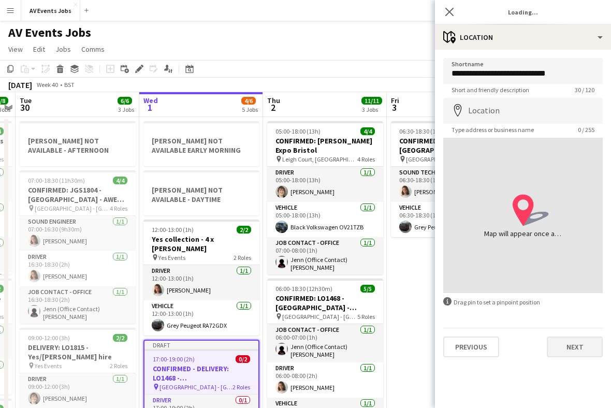
click at [580, 345] on button "Next" at bounding box center [575, 347] width 56 height 21
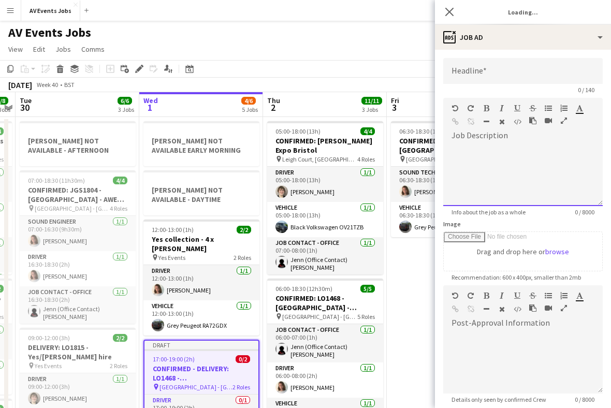
click at [517, 147] on div at bounding box center [522, 175] width 159 height 62
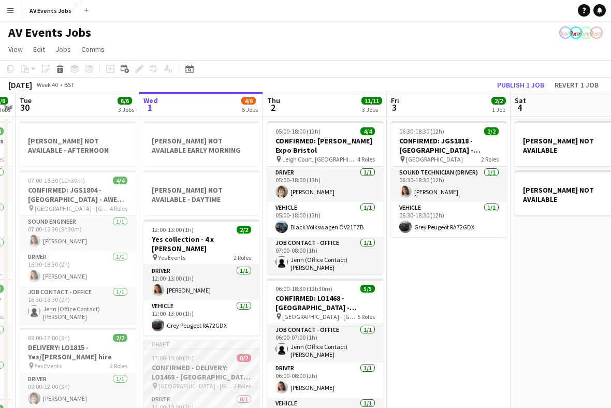
click at [221, 354] on div "17:00-19:00 (2h) 0/2" at bounding box center [201, 358] width 116 height 8
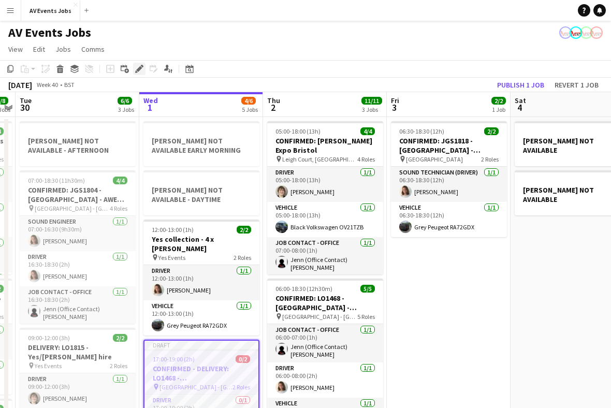
click at [142, 68] on icon "Edit" at bounding box center [139, 69] width 8 height 8
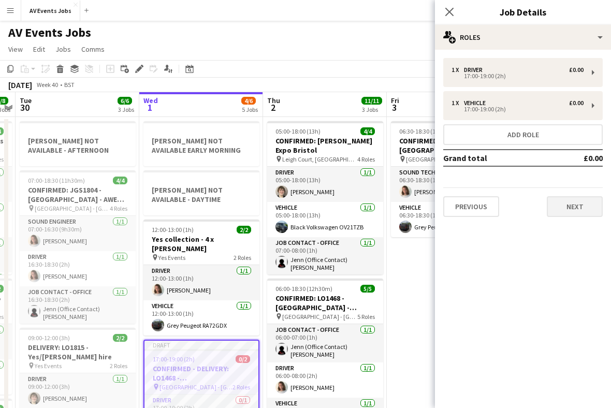
click at [578, 206] on button "Next" at bounding box center [575, 206] width 56 height 21
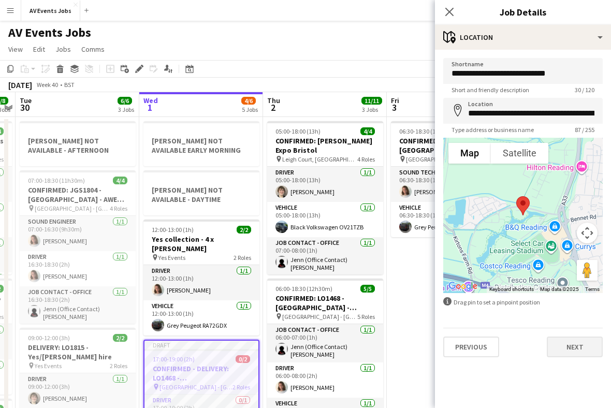
click at [581, 349] on button "Next" at bounding box center [575, 347] width 56 height 21
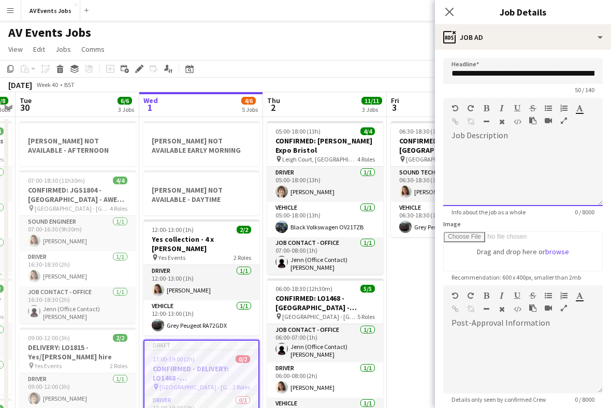
click at [552, 170] on div at bounding box center [522, 175] width 159 height 62
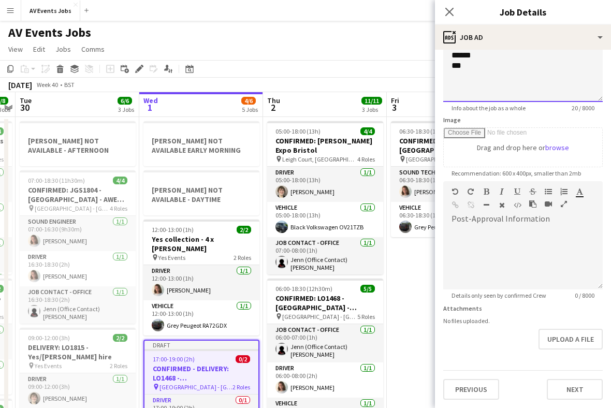
scroll to position [105, 0]
click at [226, 364] on h3 "CONFIRMED - DELIVERY: LO1468 - [GEOGRAPHIC_DATA] - Anesco" at bounding box center [201, 373] width 114 height 19
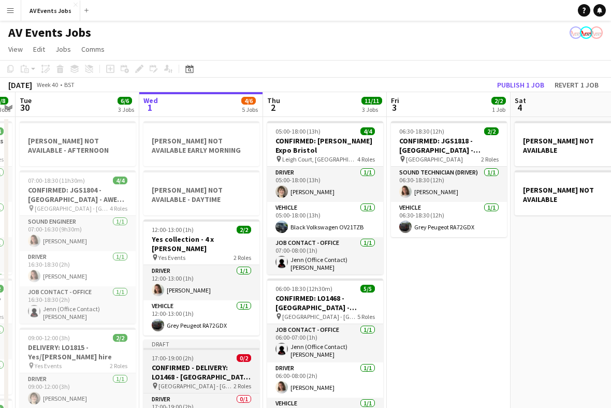
click at [210, 363] on h3 "CONFIRMED - DELIVERY: LO1468 - [GEOGRAPHIC_DATA] - Anesco" at bounding box center [201, 372] width 116 height 19
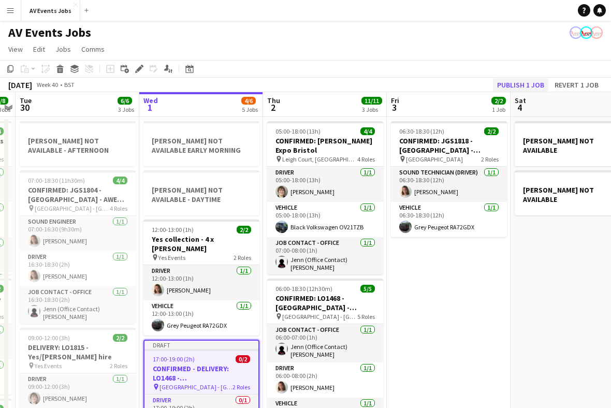
click at [529, 90] on button "Publish 1 job" at bounding box center [520, 84] width 55 height 13
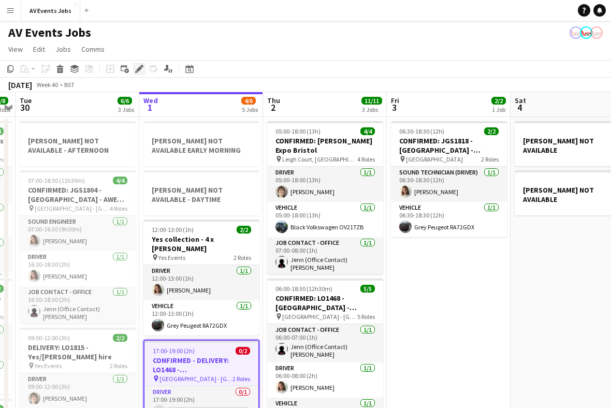
click at [139, 68] on icon at bounding box center [139, 69] width 6 height 6
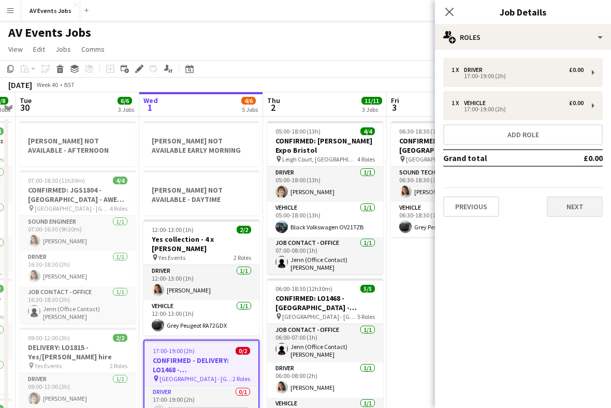
click at [586, 206] on button "Next" at bounding box center [575, 206] width 56 height 21
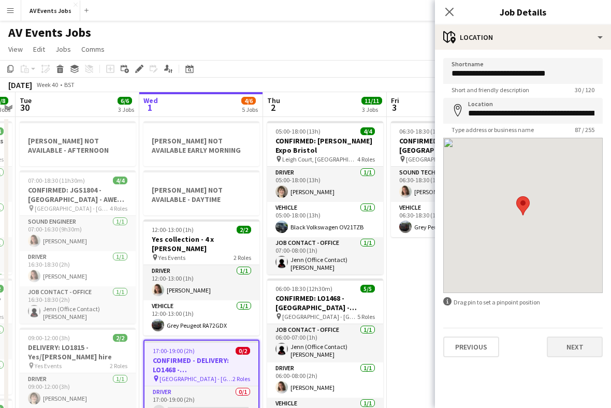
click at [581, 347] on button "Next" at bounding box center [575, 347] width 56 height 21
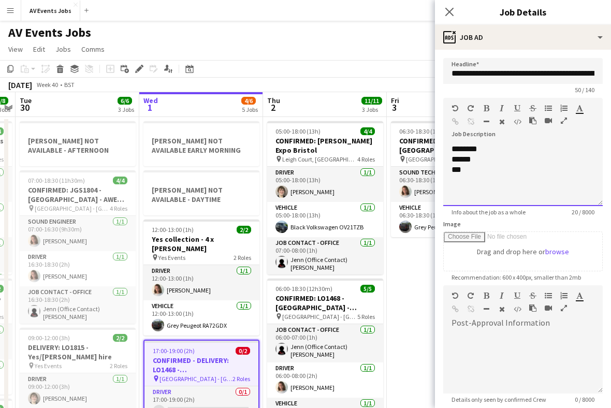
click at [487, 161] on div "******" at bounding box center [522, 159] width 143 height 10
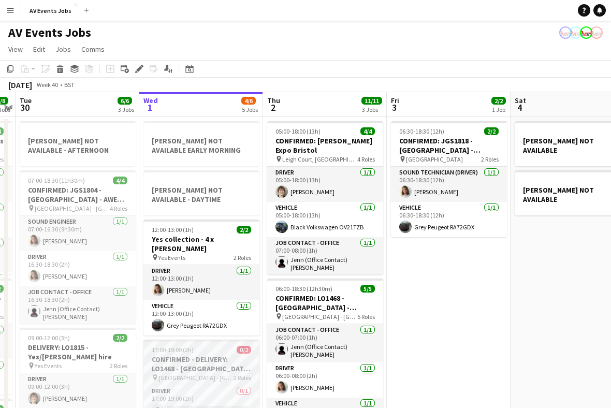
click at [209, 355] on h3 "CONFIRMED - DELIVERY: LO1468 - [GEOGRAPHIC_DATA] - Anesco" at bounding box center [201, 364] width 116 height 19
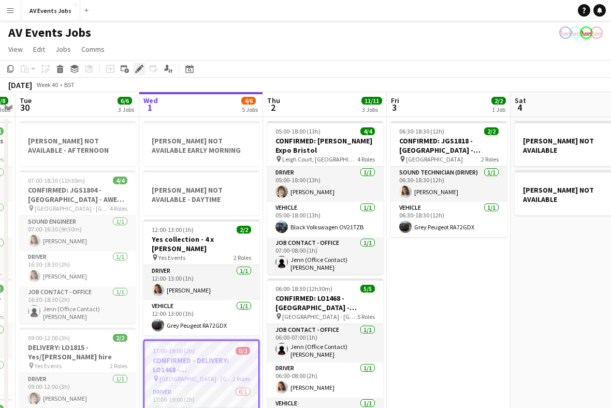
click at [140, 69] on icon at bounding box center [139, 69] width 6 height 6
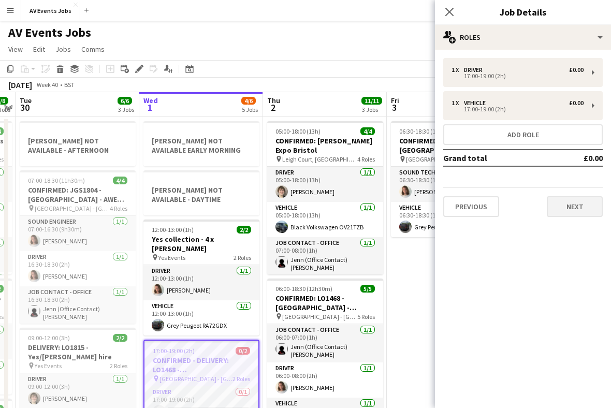
click at [574, 208] on button "Next" at bounding box center [575, 206] width 56 height 21
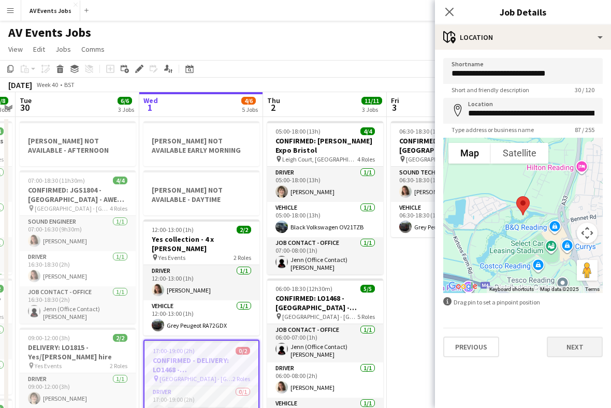
click at [581, 349] on button "Next" at bounding box center [575, 347] width 56 height 21
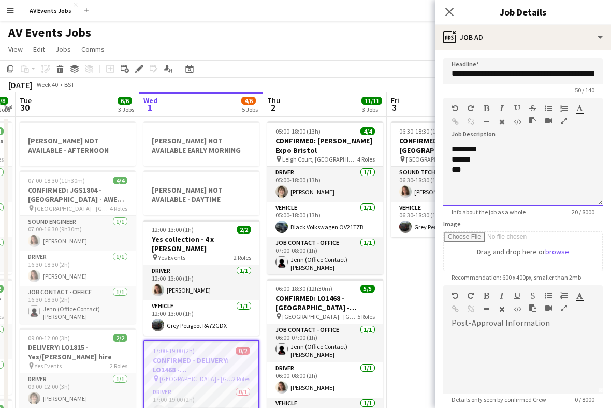
click at [509, 161] on div "******" at bounding box center [522, 159] width 143 height 10
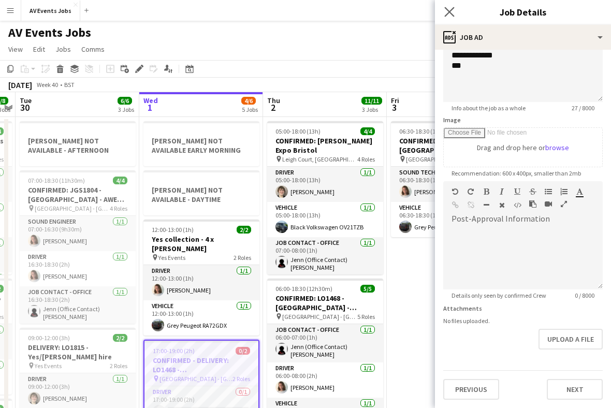
click at [450, 18] on app-icon "Close pop-in" at bounding box center [449, 12] width 15 height 15
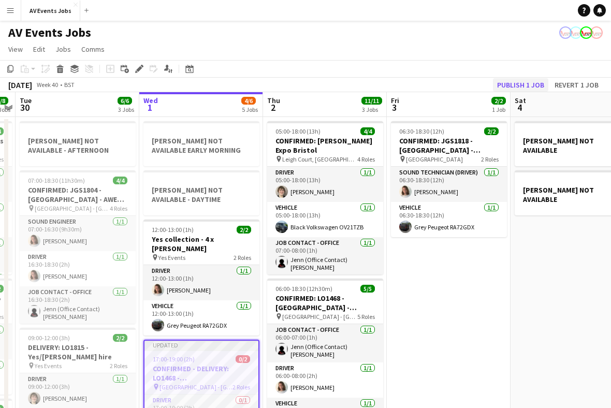
click at [531, 87] on button "Publish 1 job" at bounding box center [520, 84] width 55 height 13
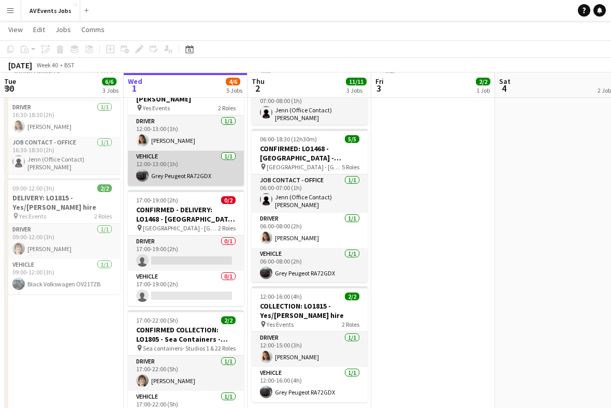
scroll to position [149, 0]
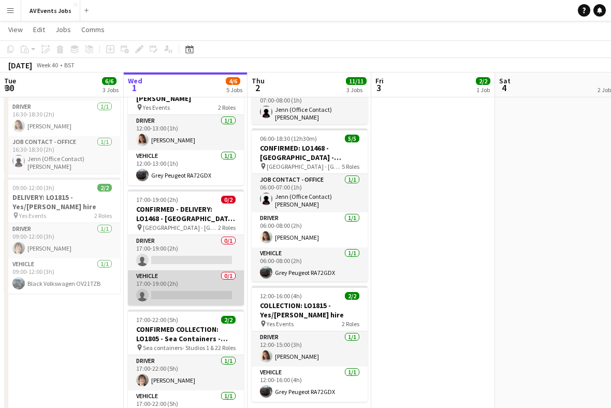
click at [199, 273] on app-card-role "Vehicle 0/1 17:00-19:00 (2h) single-neutral-actions" at bounding box center [186, 287] width 116 height 35
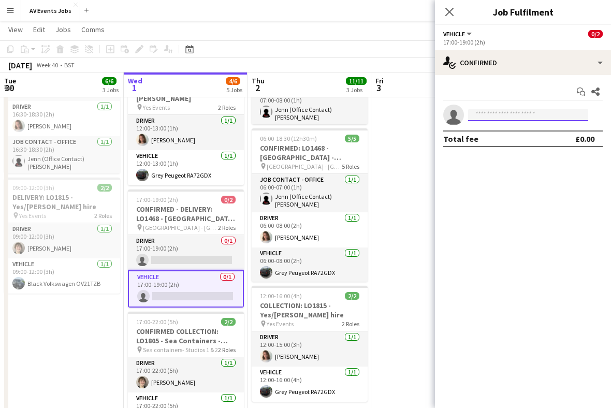
click at [506, 115] on input at bounding box center [528, 115] width 120 height 12
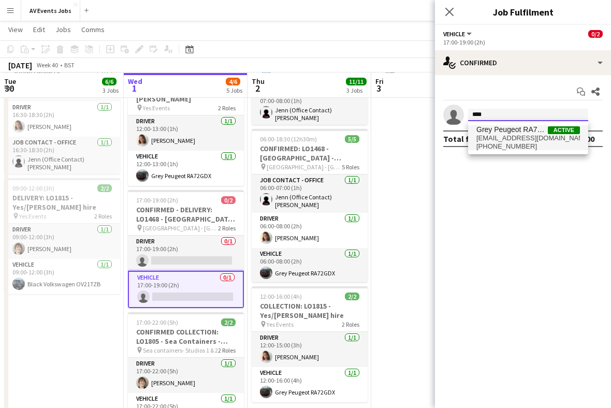
type input "****"
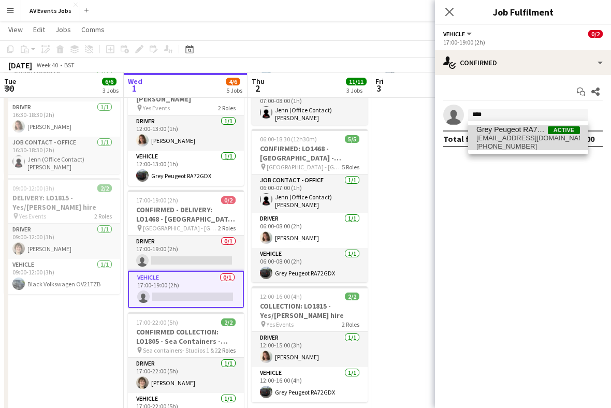
scroll to position [149, 0]
click at [503, 139] on span "[EMAIL_ADDRESS][DOMAIN_NAME]" at bounding box center [528, 138] width 104 height 8
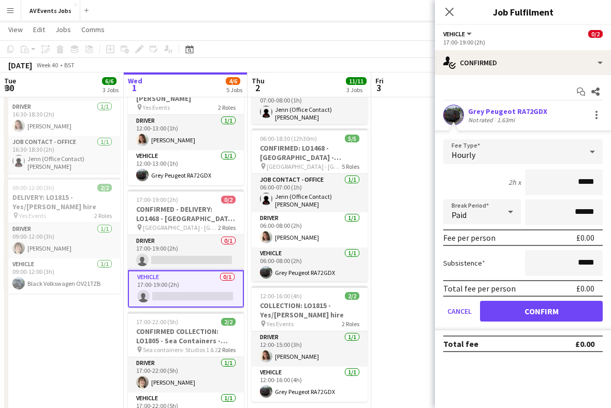
click at [544, 319] on button "Confirm" at bounding box center [541, 311] width 123 height 21
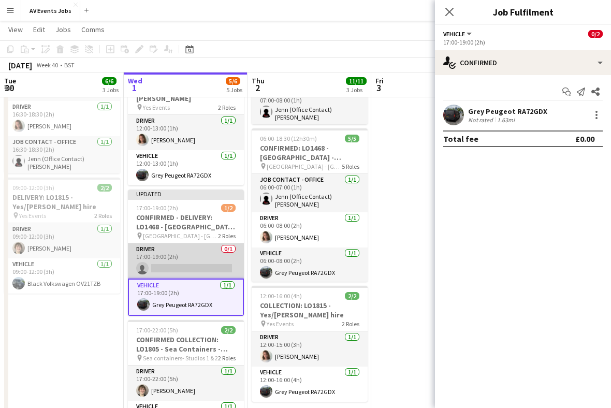
click at [201, 243] on app-card-role "Driver 0/1 17:00-19:00 (2h) single-neutral-actions" at bounding box center [186, 260] width 116 height 35
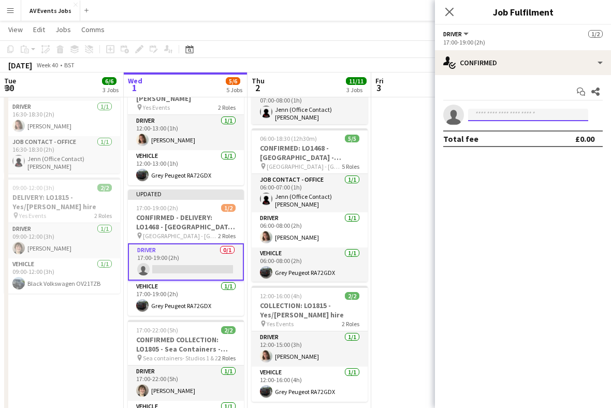
click at [500, 114] on input at bounding box center [528, 115] width 120 height 12
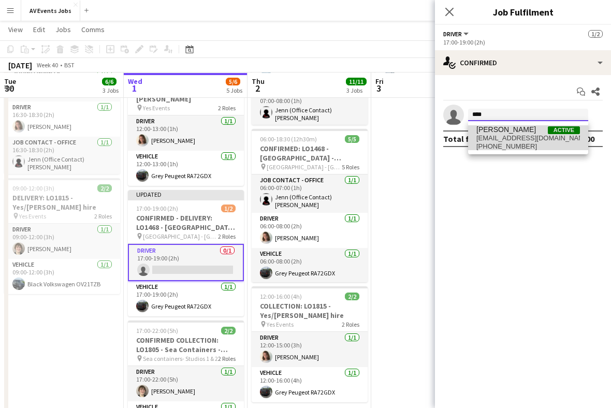
type input "****"
click at [513, 144] on span "[PHONE_NUMBER]" at bounding box center [528, 146] width 104 height 8
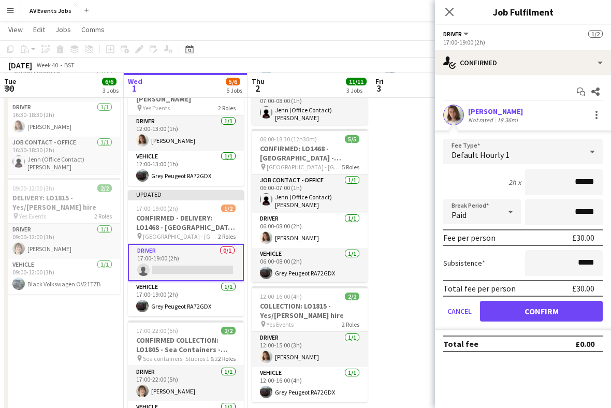
click at [568, 311] on button "Confirm" at bounding box center [541, 311] width 123 height 21
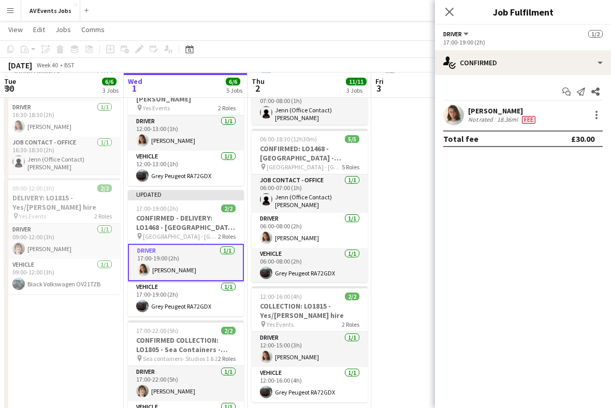
scroll to position [149, 0]
click at [451, 14] on icon at bounding box center [449, 12] width 10 height 10
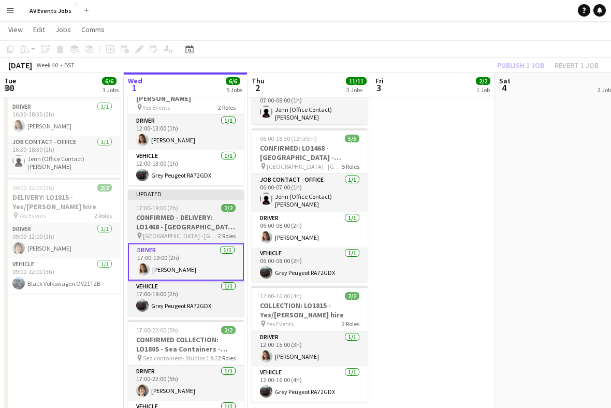
click at [217, 213] on h3 "CONFIRMED - DELIVERY: LO1468 - [GEOGRAPHIC_DATA] - Anesco" at bounding box center [186, 222] width 116 height 19
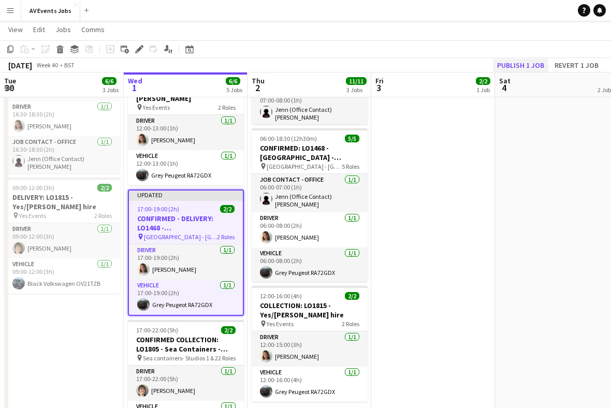
click at [537, 65] on button "Publish 1 job" at bounding box center [520, 65] width 55 height 13
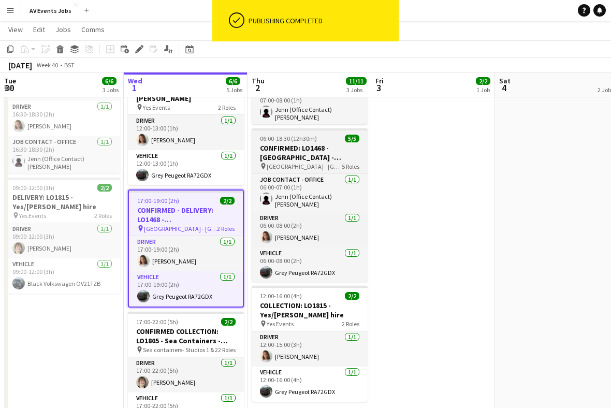
click at [330, 154] on h3 "CONFIRMED: LO1468 - [GEOGRAPHIC_DATA] - Anesco" at bounding box center [310, 152] width 116 height 19
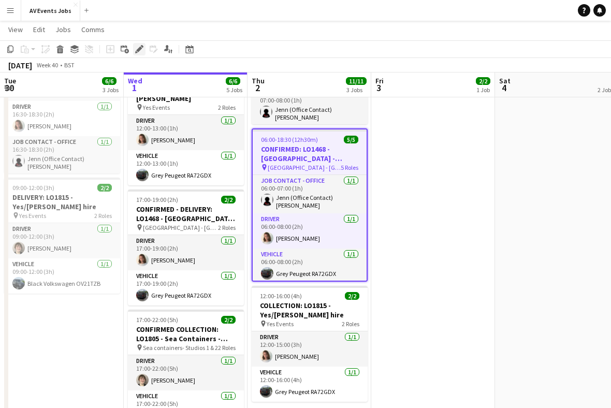
click at [141, 48] on icon at bounding box center [139, 50] width 6 height 6
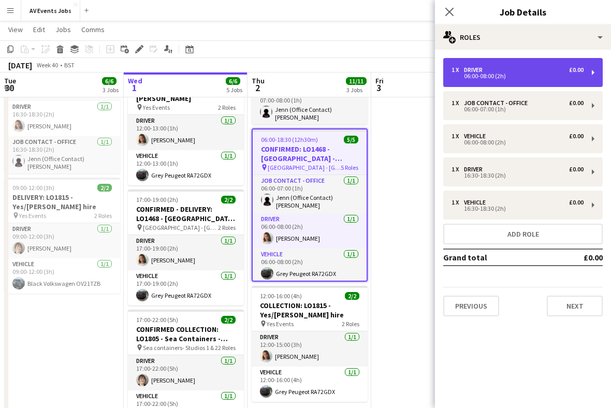
click at [562, 82] on div "1 x Driver £0.00 06:00-08:00 (2h)" at bounding box center [522, 72] width 159 height 29
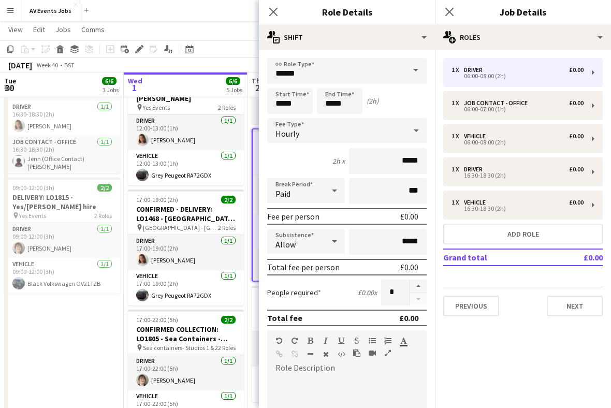
click at [411, 72] on span at bounding box center [416, 70] width 22 height 25
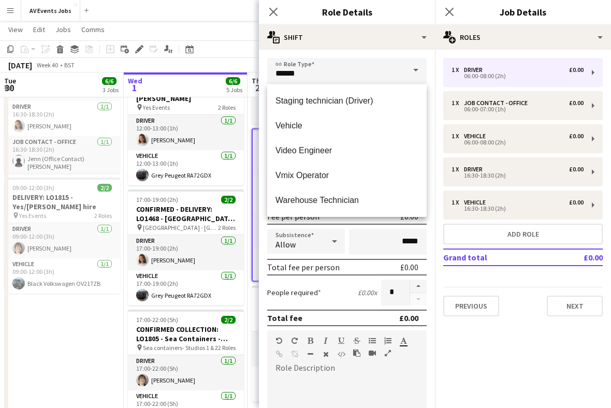
scroll to position [522, 0]
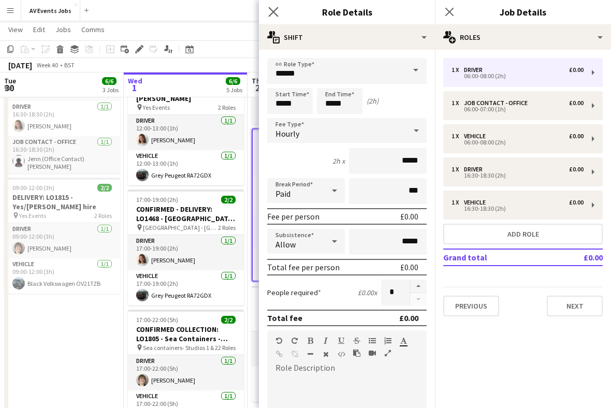
click at [271, 17] on icon "Close pop-in" at bounding box center [273, 12] width 10 height 10
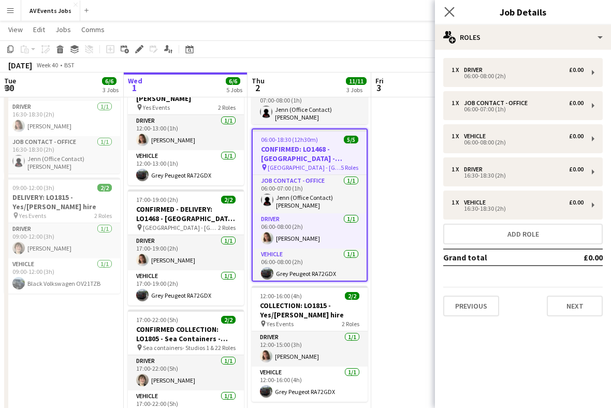
click at [444, 16] on app-icon "Close pop-in" at bounding box center [449, 12] width 15 height 15
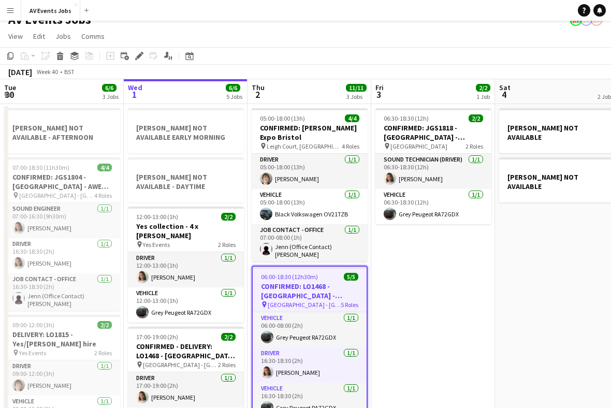
scroll to position [0, 0]
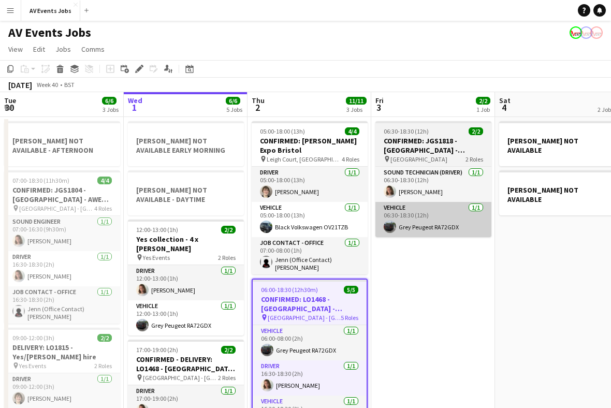
click at [439, 210] on app-card-role "Vehicle 1/1 06:30-18:30 (12h) Grey Peugeot RA72GDX" at bounding box center [433, 219] width 116 height 35
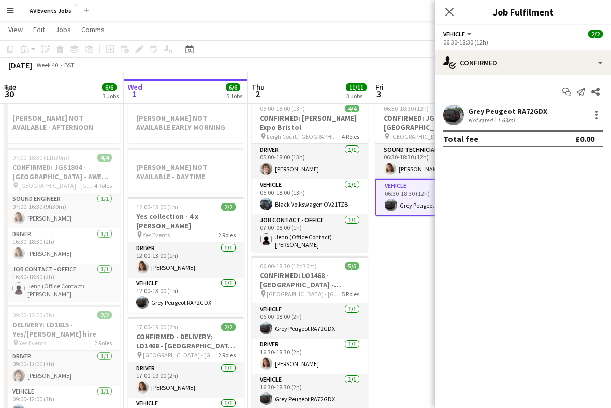
scroll to position [52, 0]
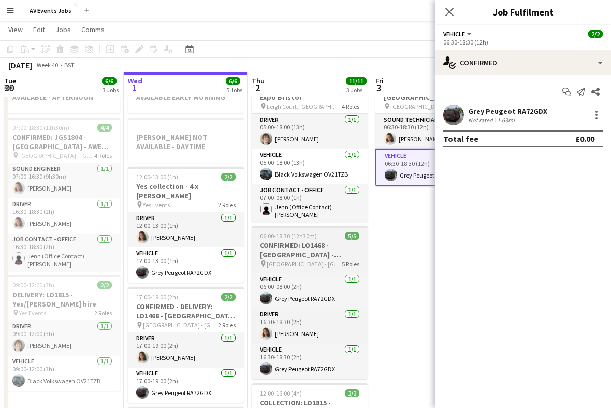
click at [332, 252] on h3 "CONFIRMED: LO1468 - [GEOGRAPHIC_DATA] - Anesco" at bounding box center [310, 250] width 116 height 19
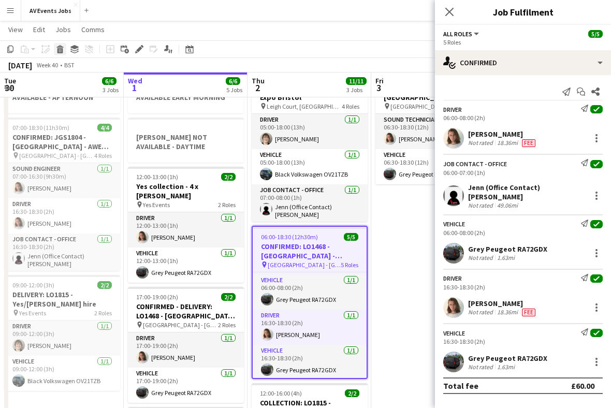
click at [61, 46] on icon "Delete" at bounding box center [60, 49] width 8 height 8
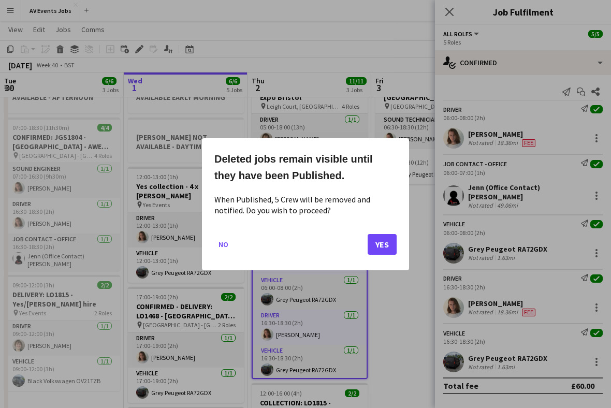
click at [390, 249] on button "Yes" at bounding box center [382, 244] width 29 height 21
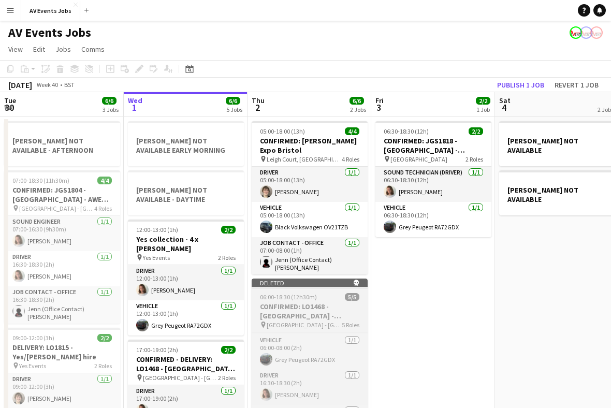
click at [339, 310] on h3 "CONFIRMED: LO1468 - [GEOGRAPHIC_DATA] - Anesco" at bounding box center [310, 311] width 116 height 19
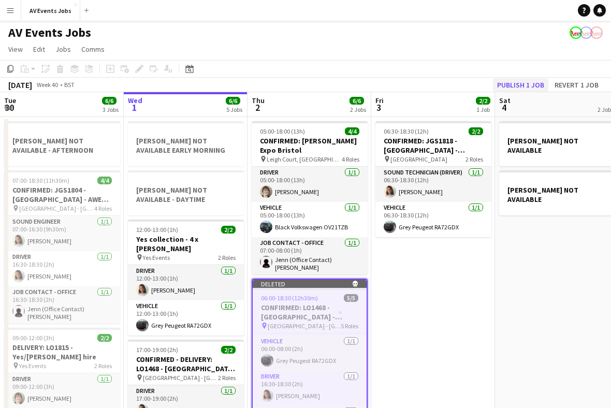
click at [530, 86] on button "Publish 1 job" at bounding box center [520, 84] width 55 height 13
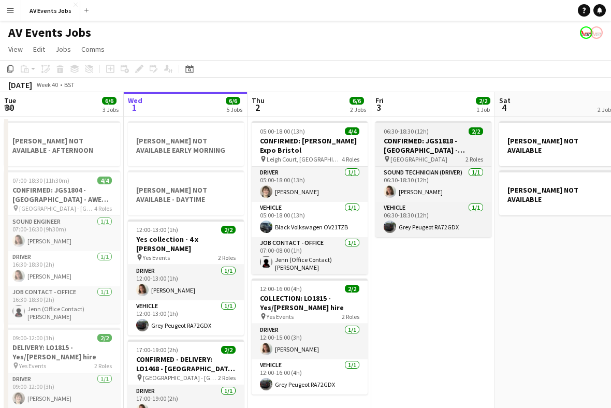
click at [451, 150] on h3 "CONFIRMED: JGS1818 - [GEOGRAPHIC_DATA] - [GEOGRAPHIC_DATA] VIP event" at bounding box center [433, 145] width 116 height 19
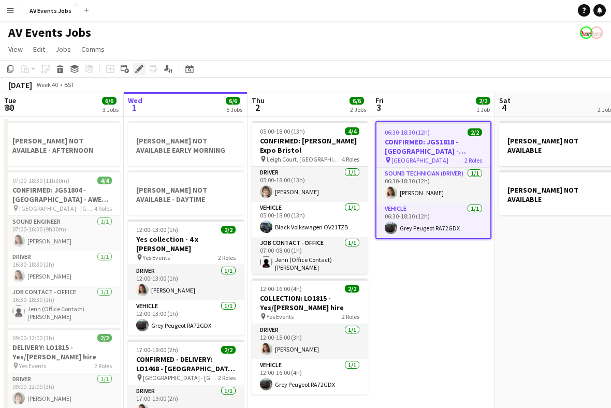
click at [143, 64] on div "Edit" at bounding box center [139, 69] width 12 height 12
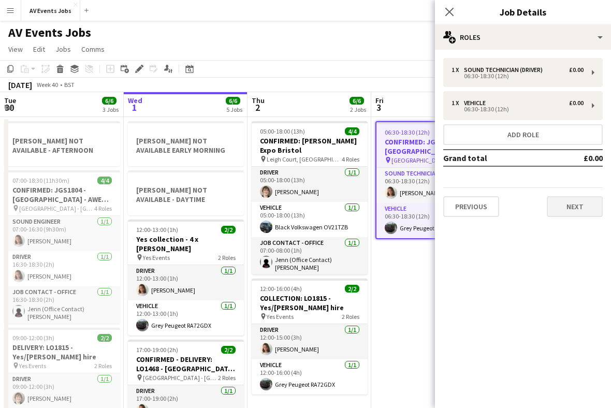
click at [588, 209] on button "Next" at bounding box center [575, 206] width 56 height 21
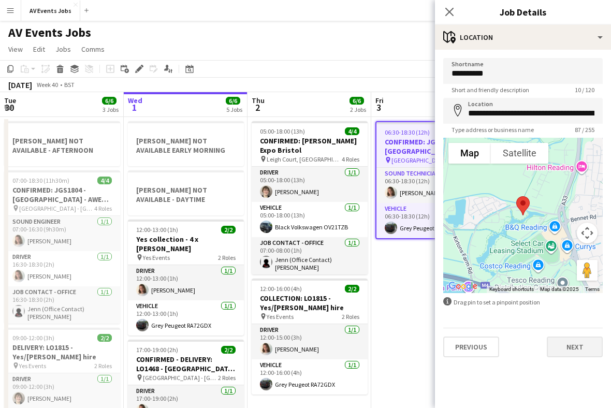
click at [582, 353] on button "Next" at bounding box center [575, 347] width 56 height 21
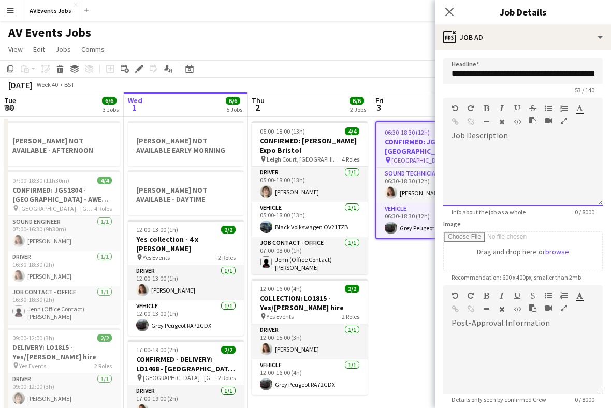
click at [540, 159] on div at bounding box center [522, 175] width 159 height 62
